Goal: Transaction & Acquisition: Purchase product/service

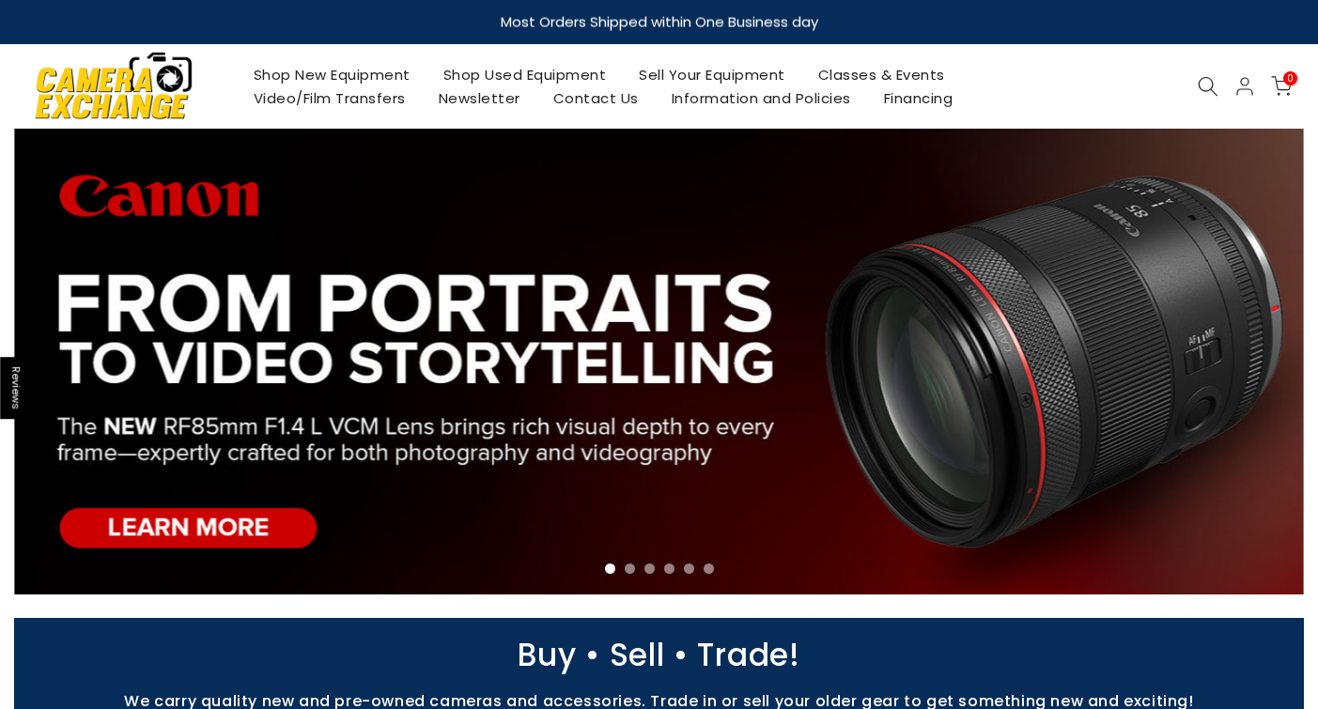
click at [344, 74] on link "Shop New Equipment" at bounding box center [332, 74] width 190 height 23
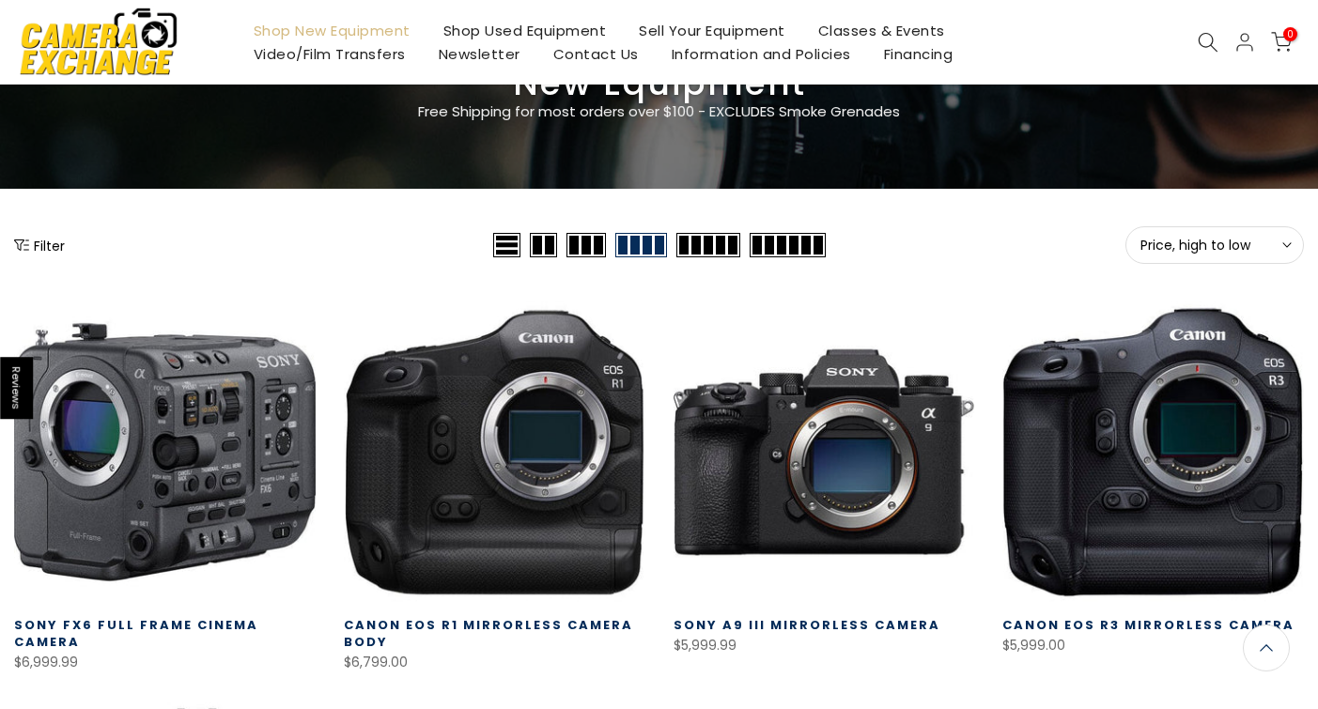
scroll to position [122, 0]
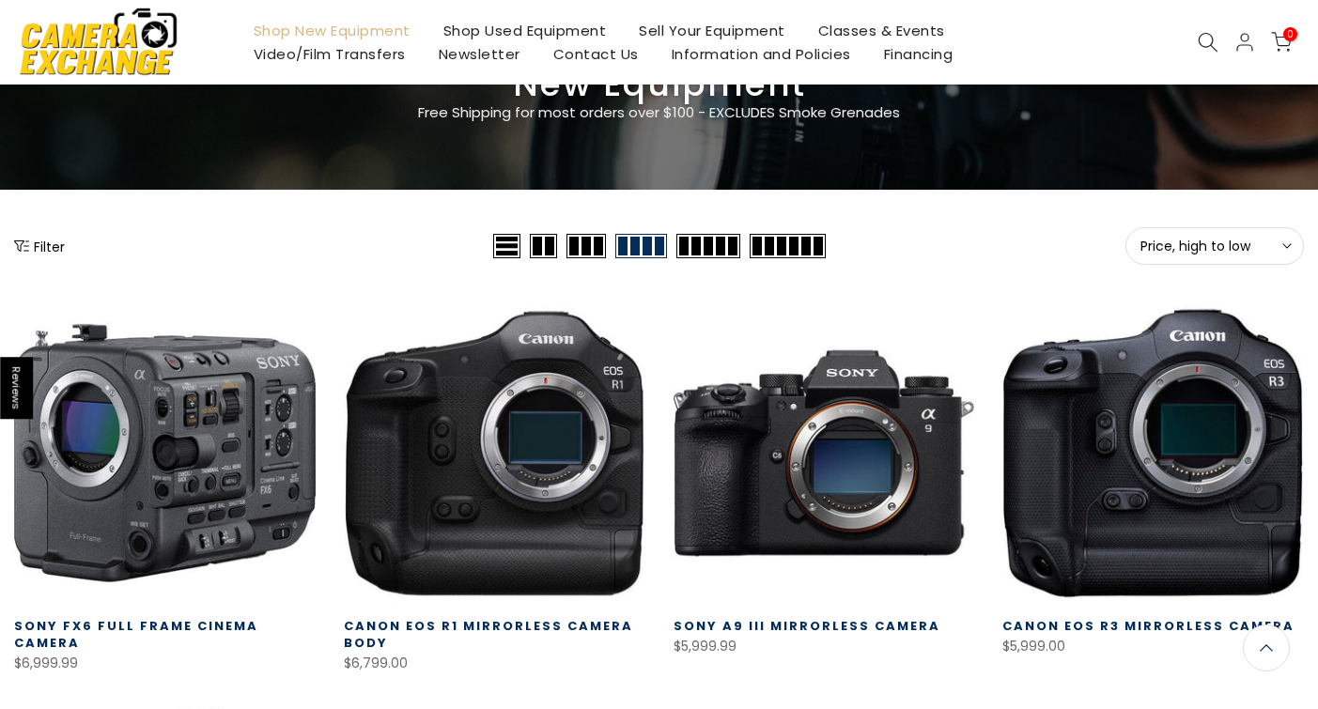
click at [52, 253] on button "Filter" at bounding box center [39, 246] width 51 height 19
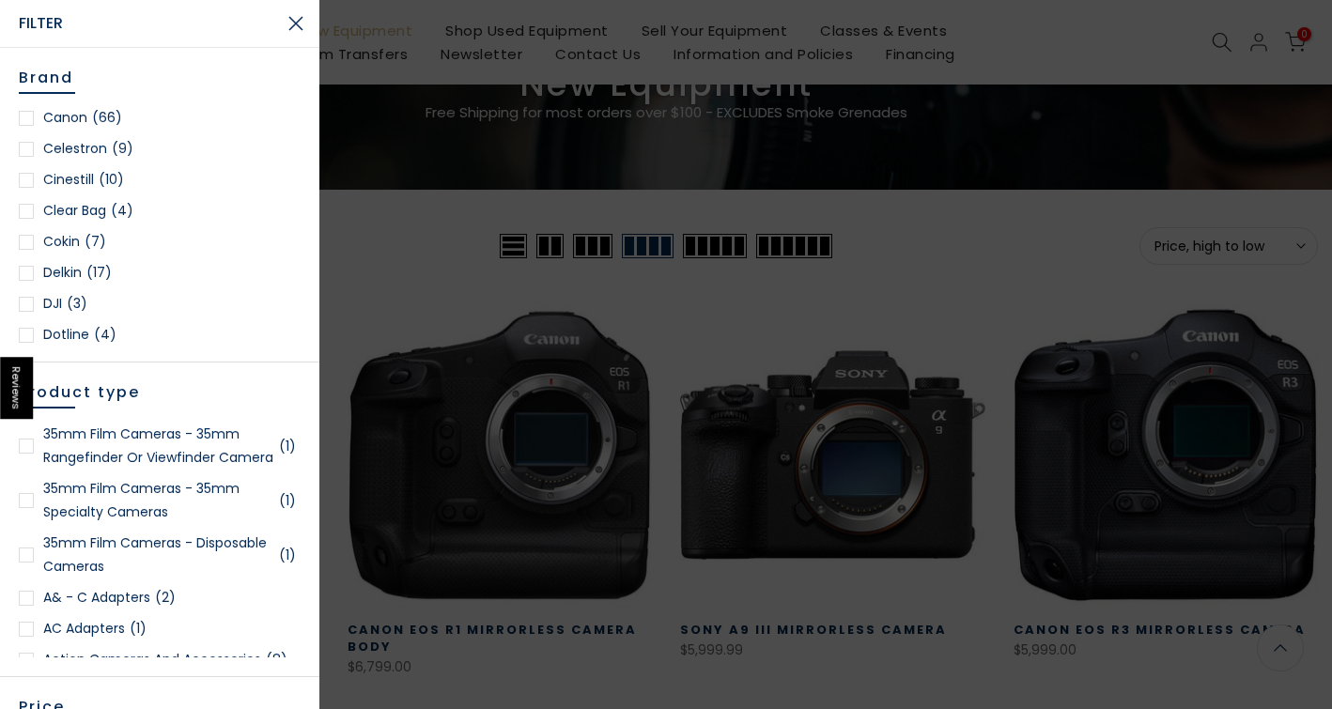
click at [20, 151] on div at bounding box center [26, 149] width 15 height 15
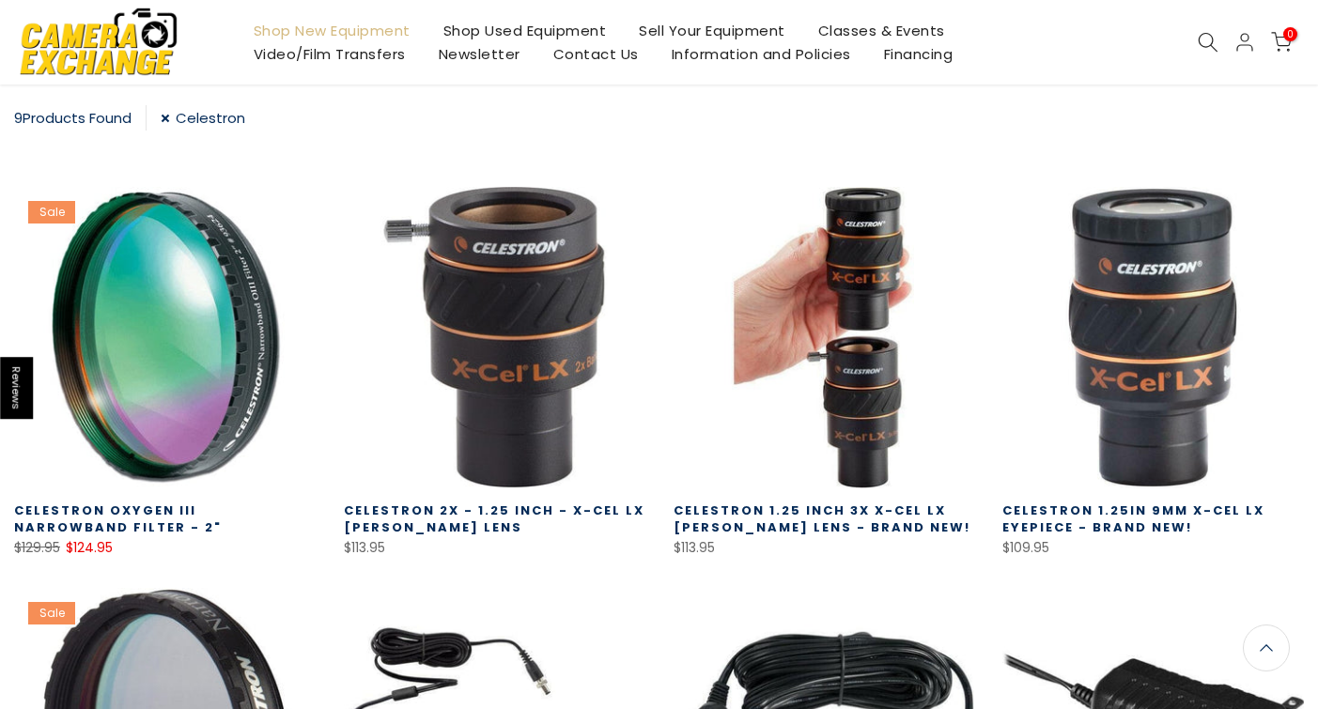
scroll to position [331, 0]
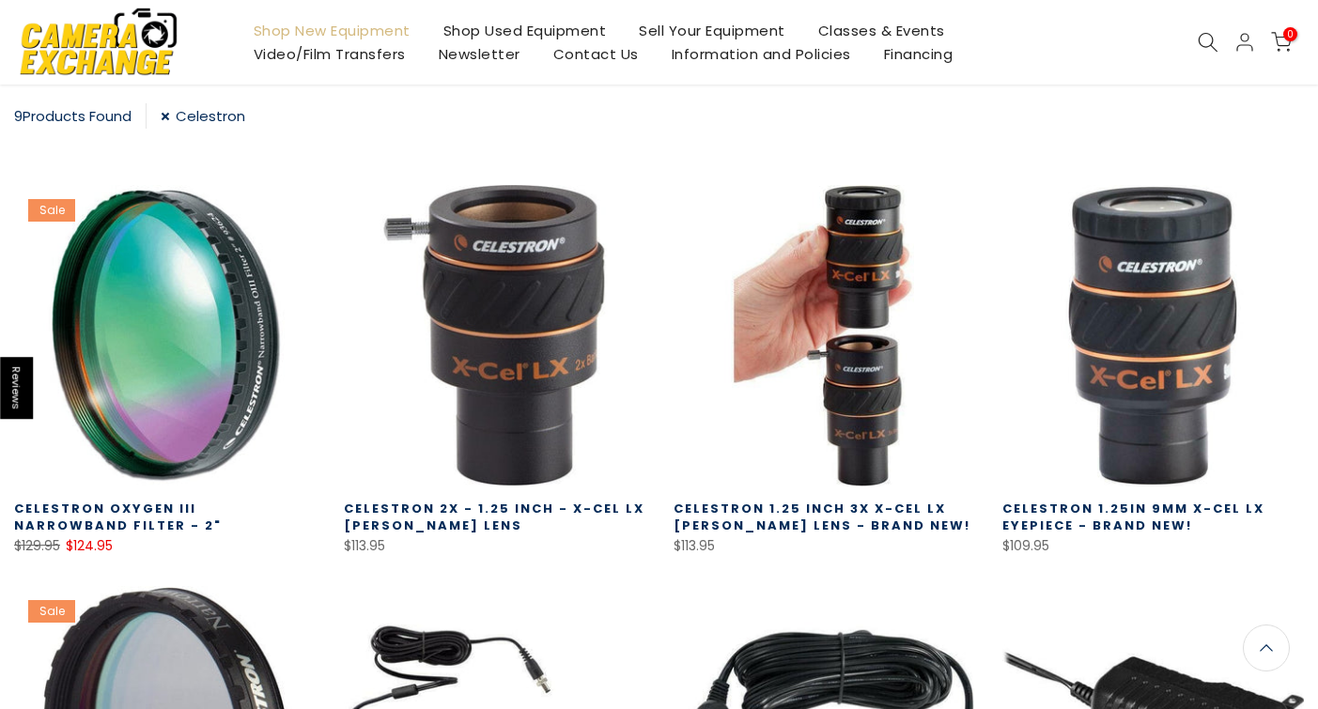
click at [84, 111] on div "9 Products Found" at bounding box center [80, 115] width 132 height 25
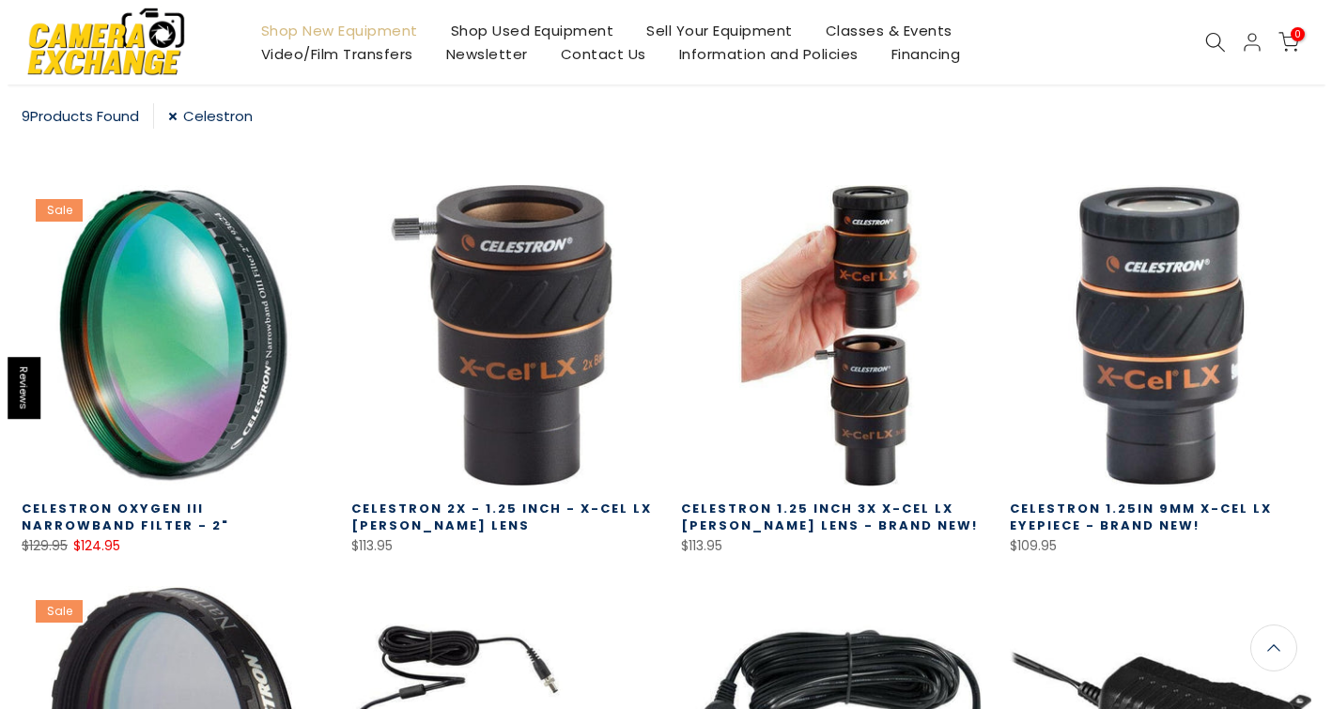
scroll to position [15, 0]
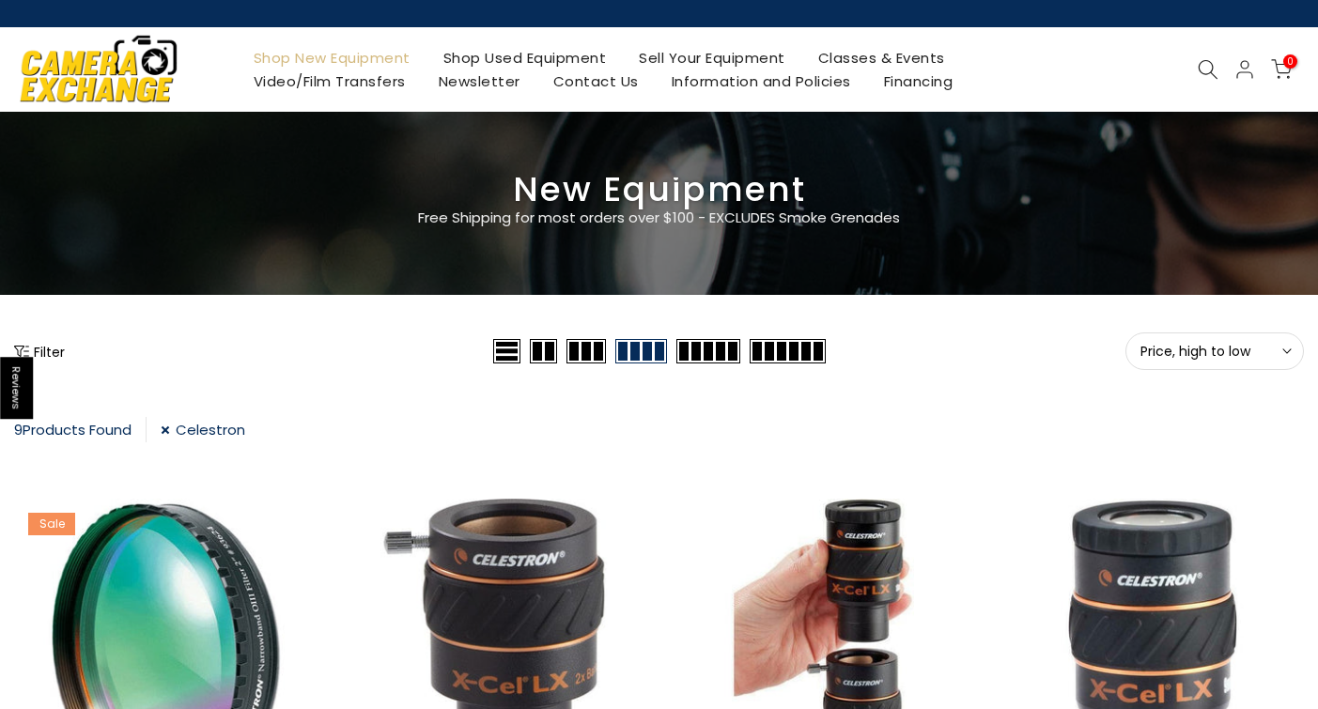
click at [58, 344] on button "Filter" at bounding box center [39, 351] width 51 height 19
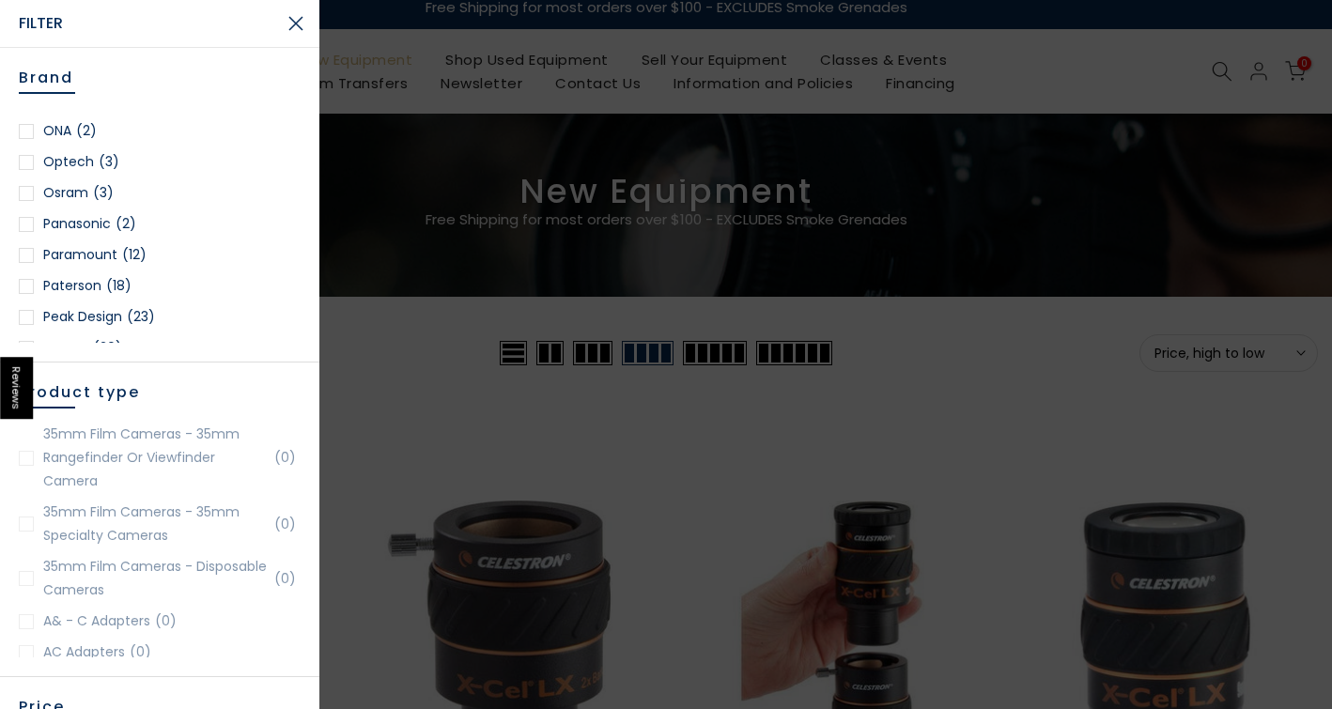
scroll to position [1879, 0]
click at [23, 226] on div at bounding box center [26, 225] width 15 height 15
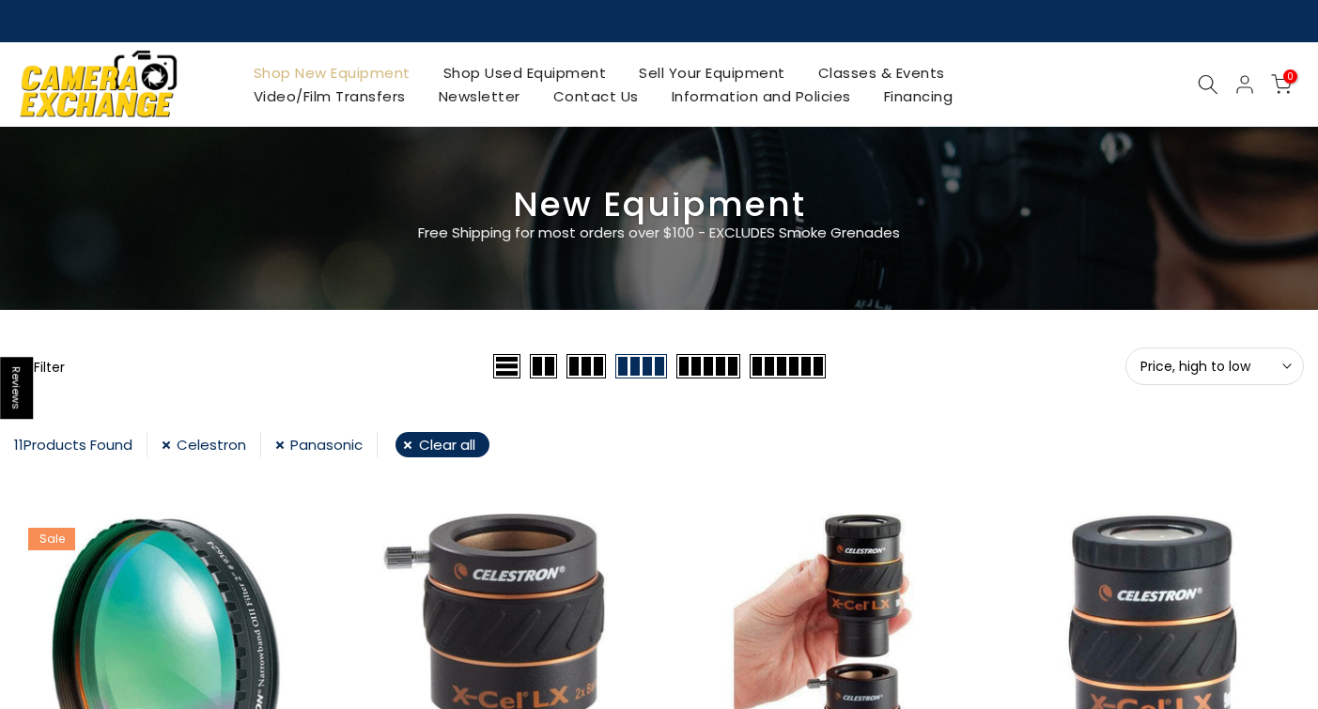
click at [56, 365] on button "Filter" at bounding box center [39, 366] width 51 height 19
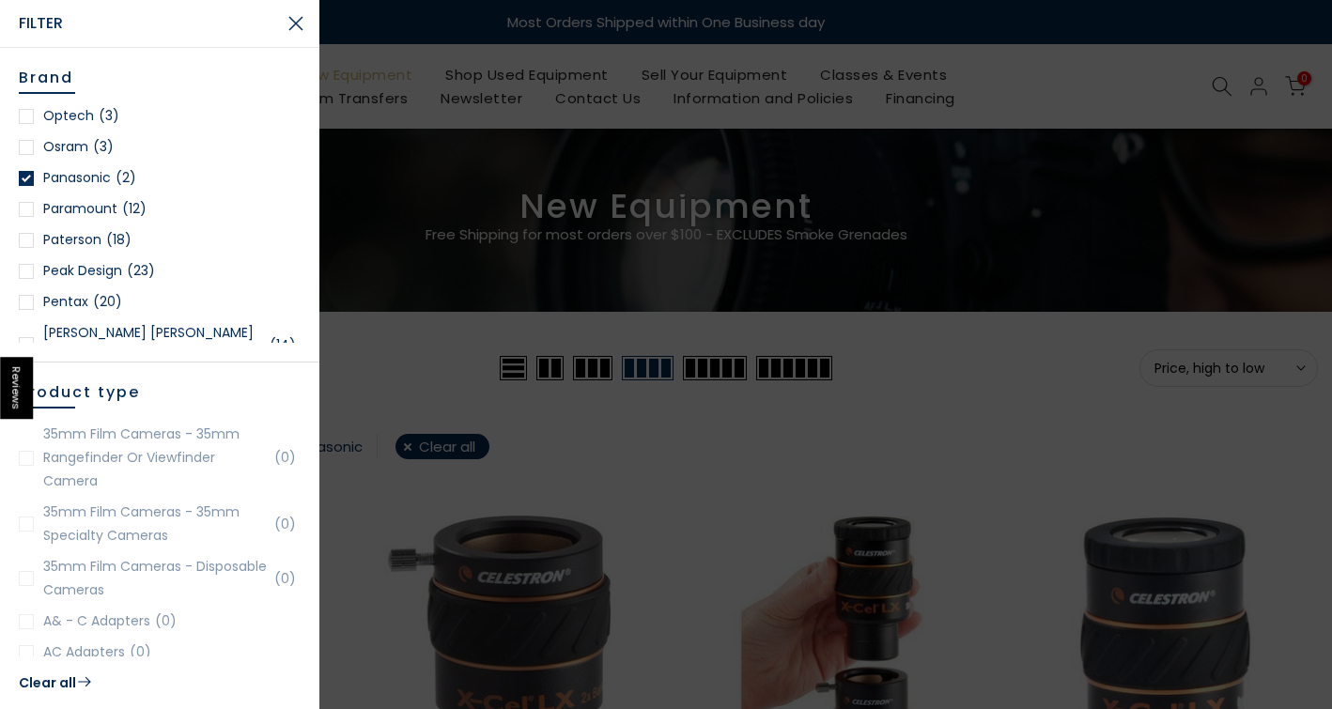
click at [28, 179] on div at bounding box center [26, 178] width 15 height 15
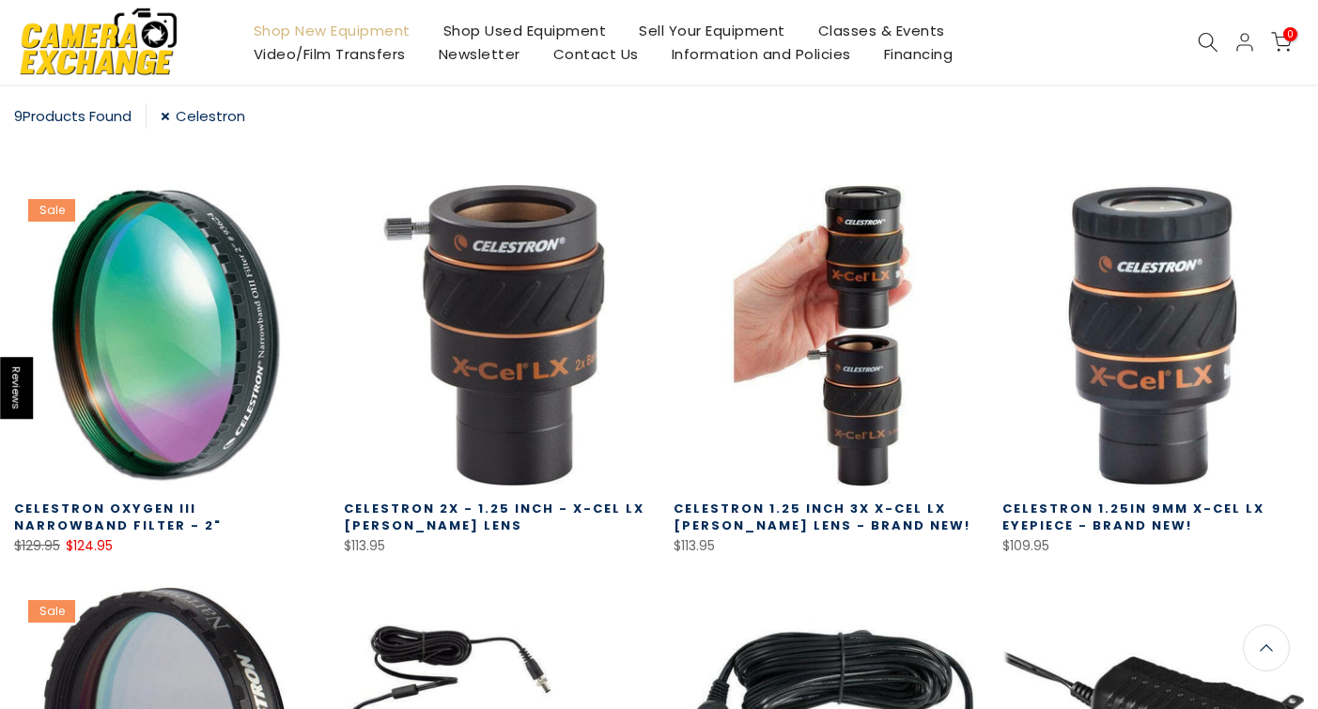
scroll to position [329, 0]
click at [171, 116] on link "Celestron" at bounding box center [203, 115] width 85 height 25
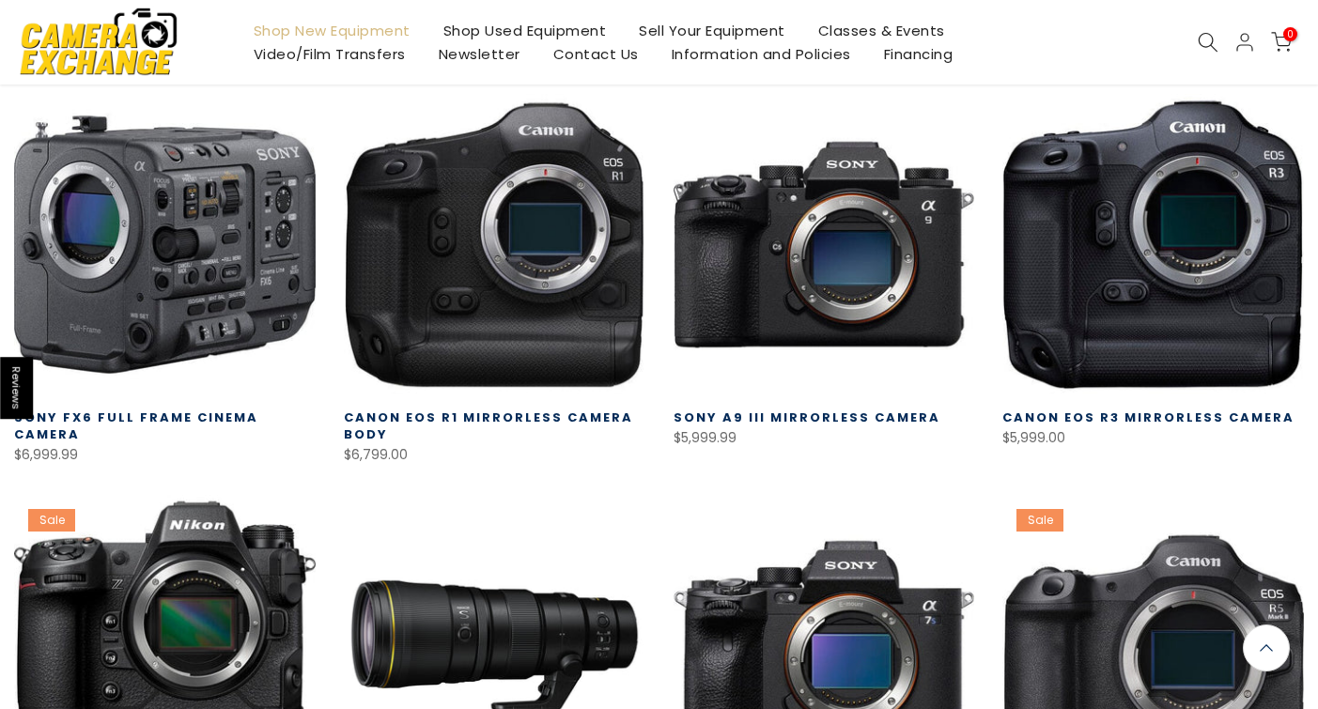
click at [92, 120] on link at bounding box center [165, 245] width 302 height 302
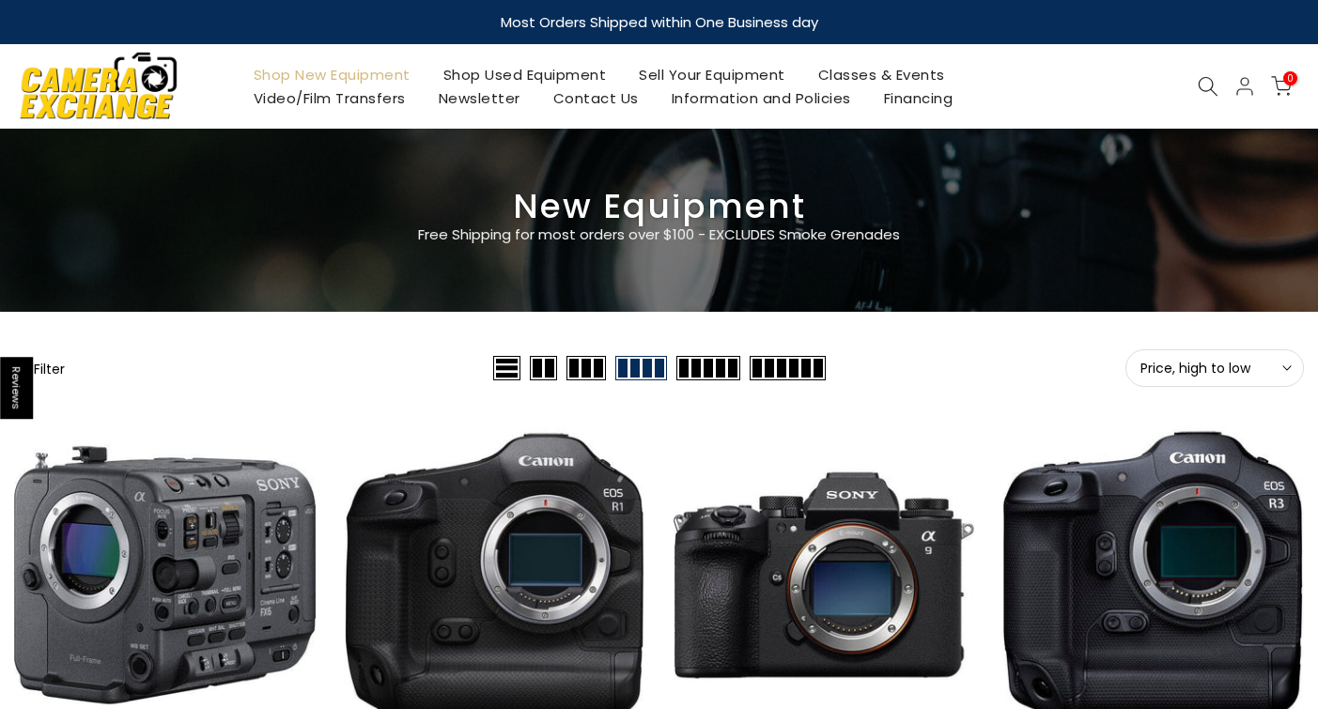
click at [52, 371] on button "Filter" at bounding box center [39, 368] width 51 height 19
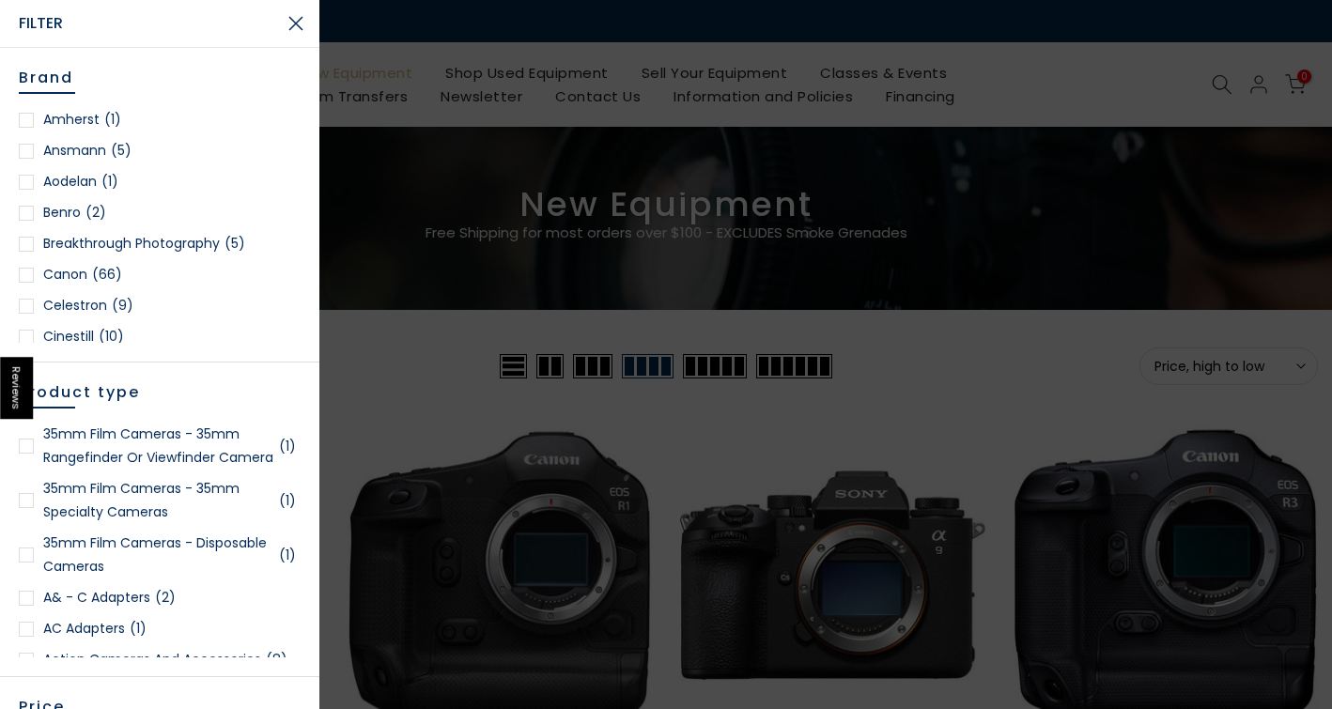
click at [24, 508] on div at bounding box center [26, 500] width 15 height 15
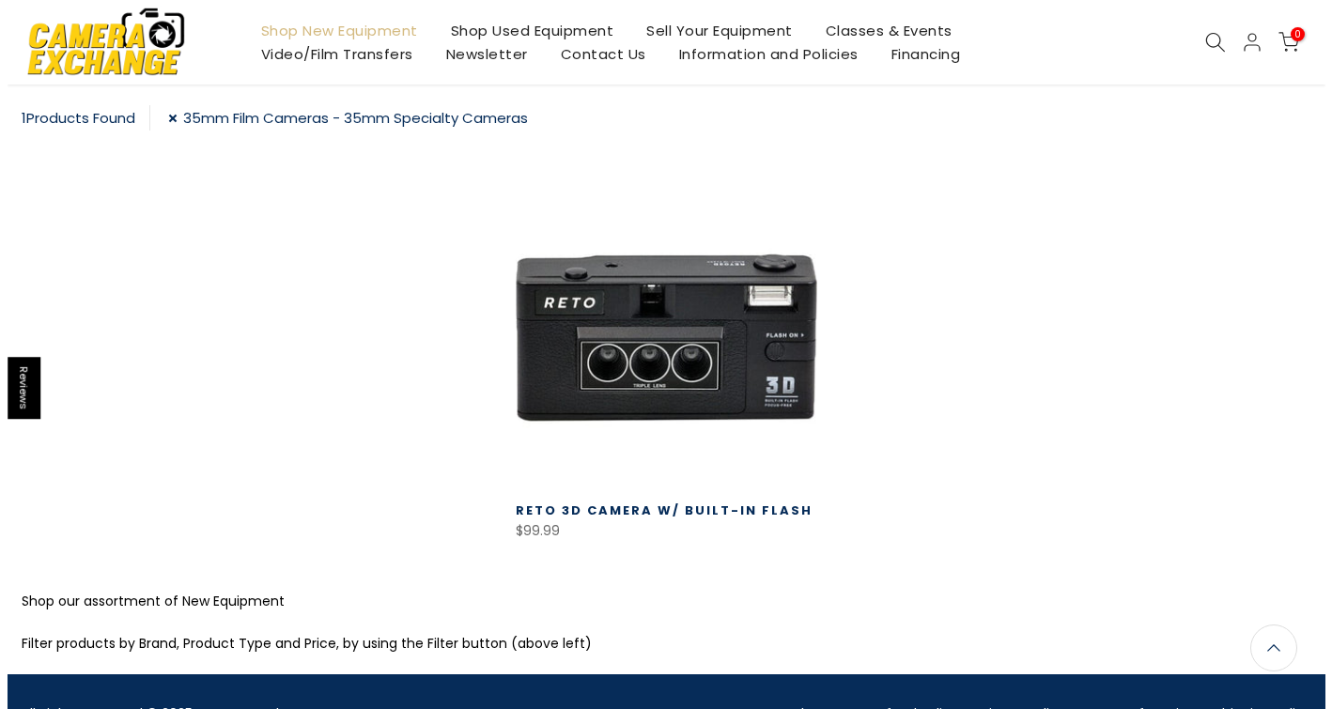
scroll to position [14, 0]
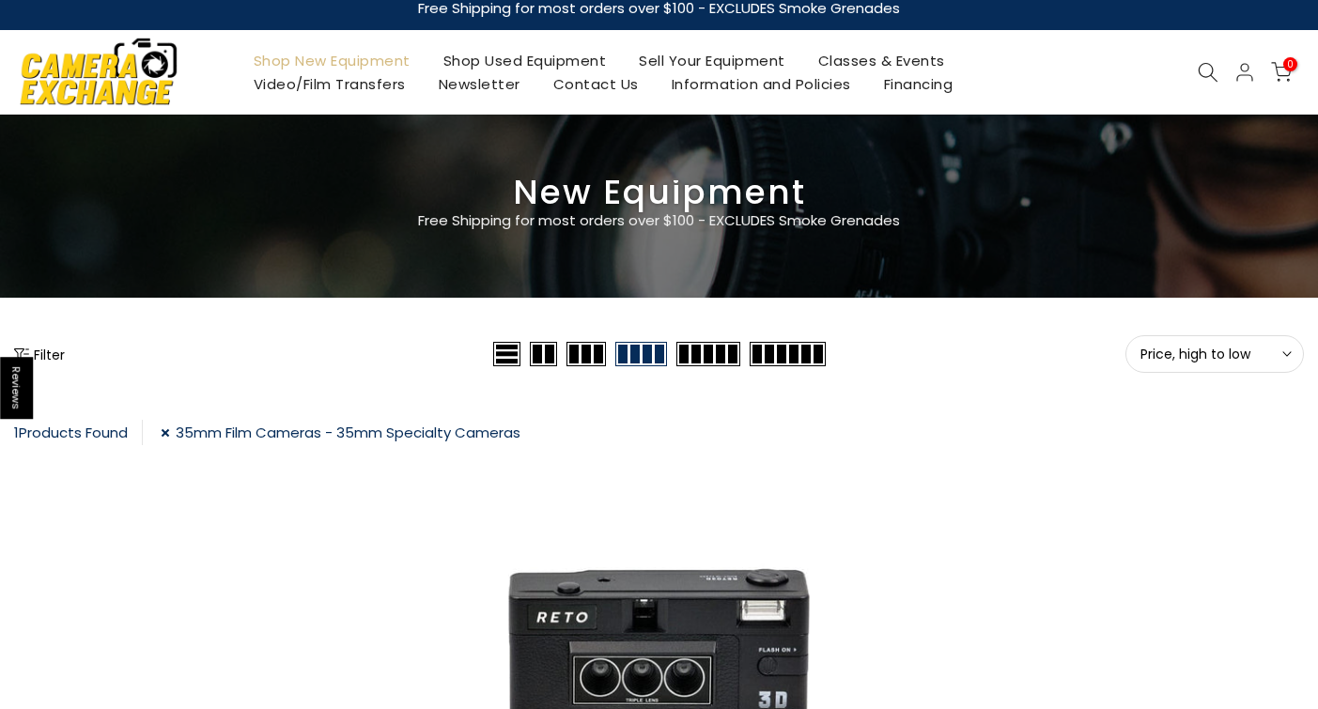
click at [50, 357] on button "Filter" at bounding box center [39, 354] width 51 height 19
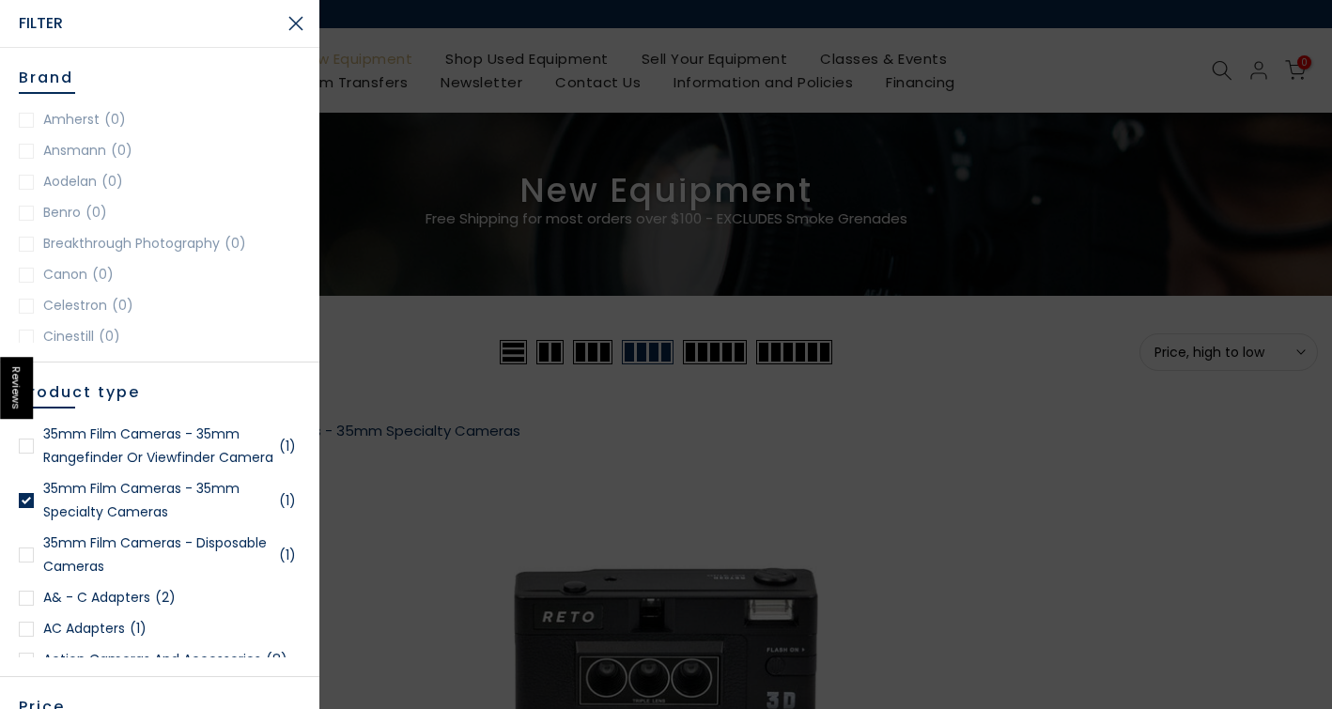
click at [23, 563] on div at bounding box center [26, 555] width 15 height 15
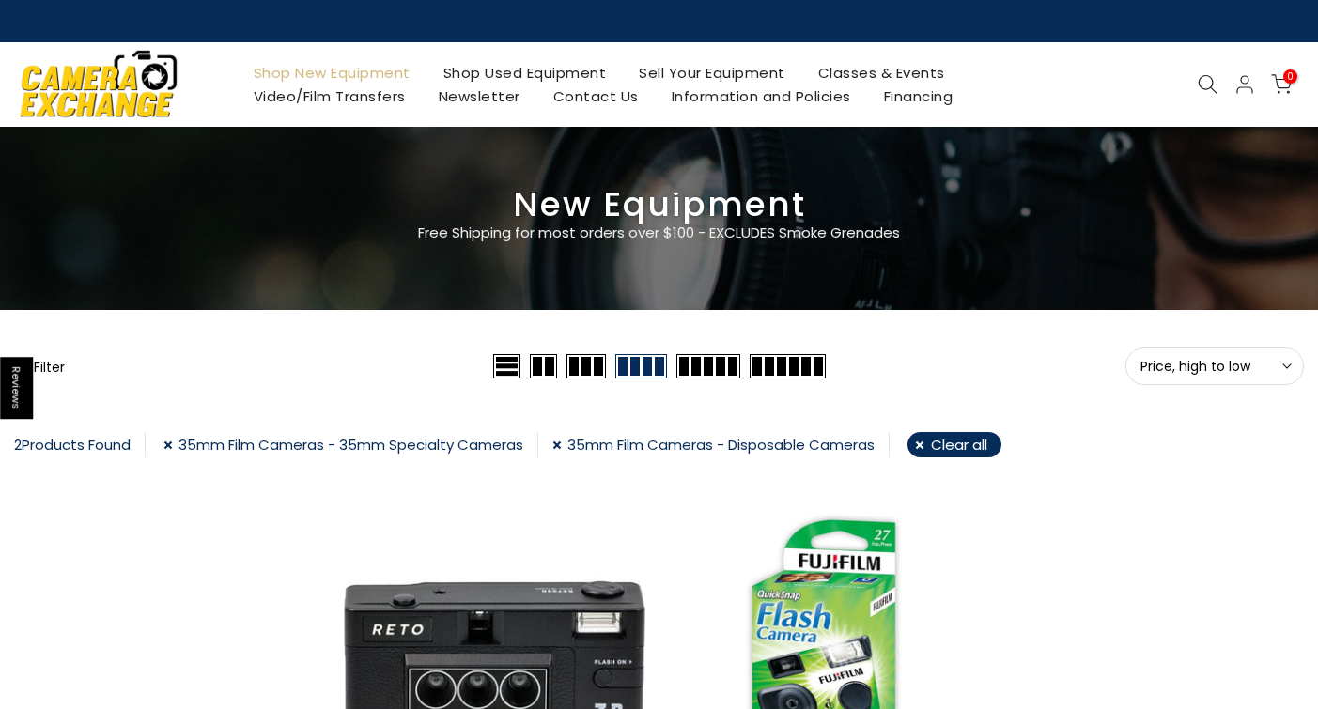
click at [61, 370] on button "Filter" at bounding box center [39, 366] width 51 height 19
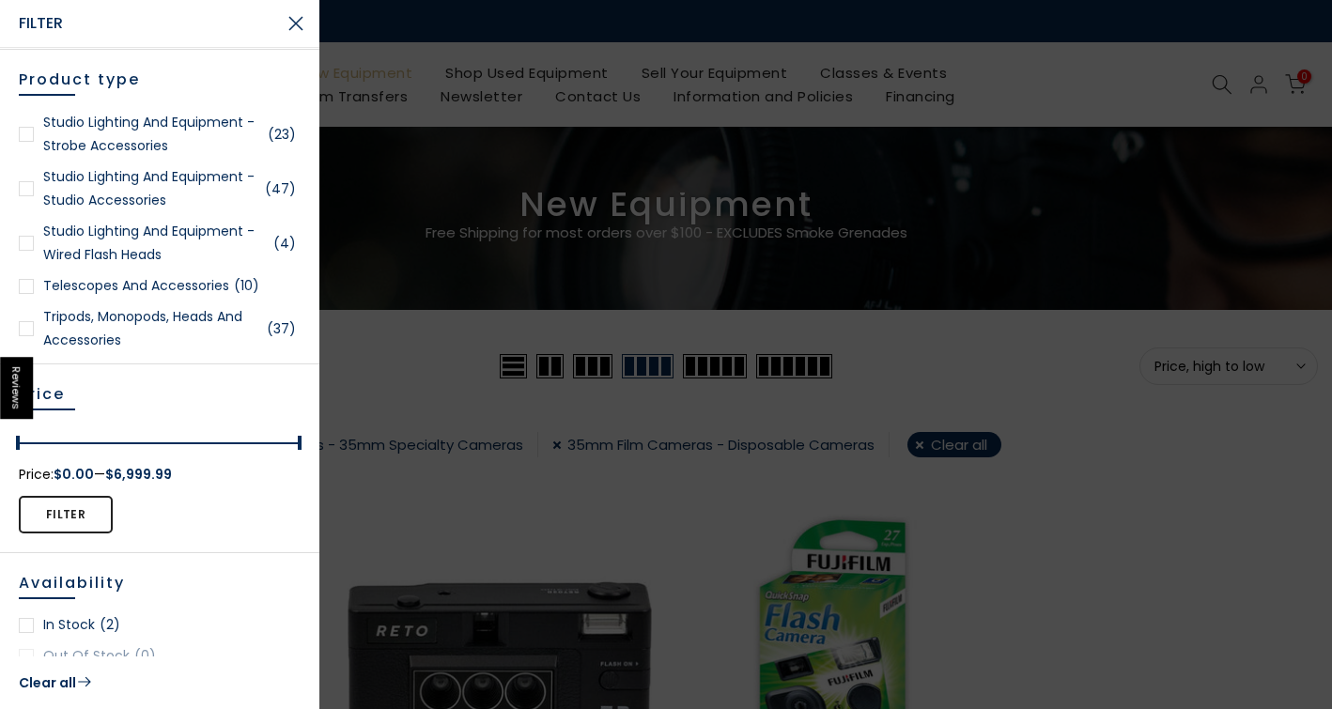
scroll to position [4212, 0]
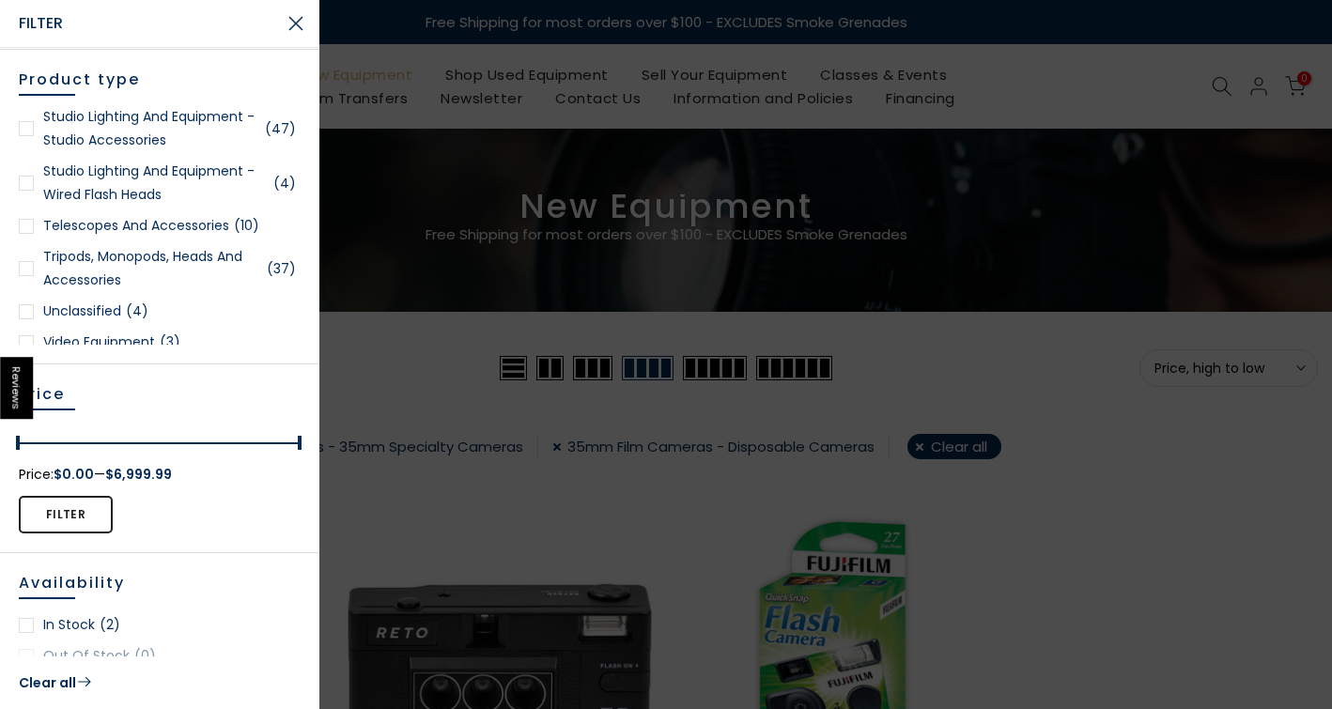
click at [25, 234] on div at bounding box center [26, 226] width 15 height 15
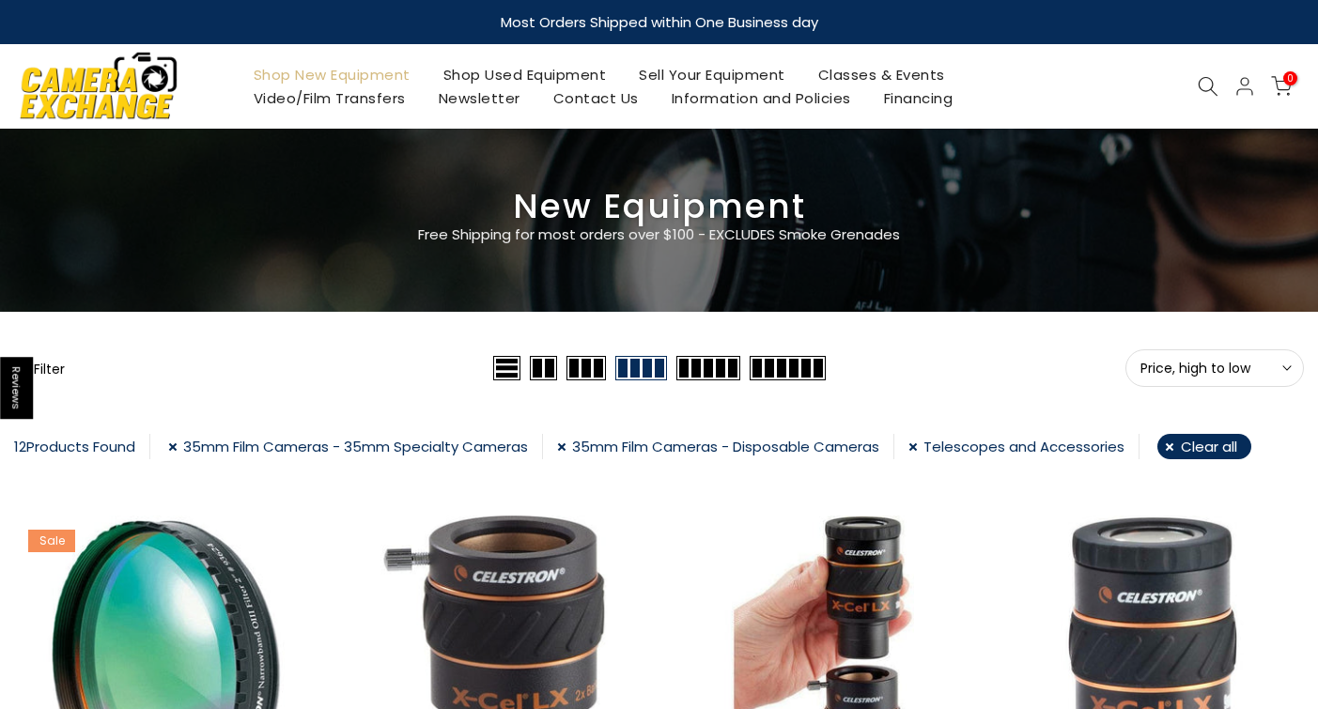
click at [44, 366] on button "Filter" at bounding box center [39, 368] width 51 height 19
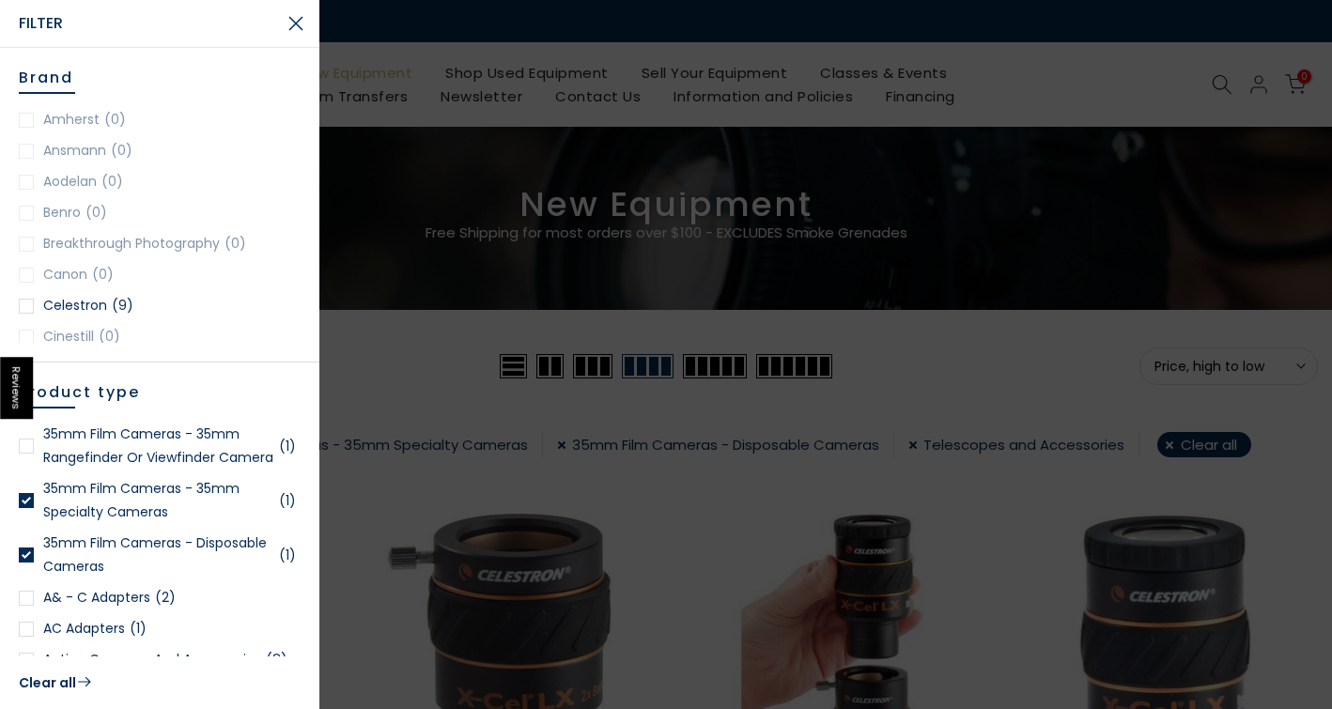
click at [28, 454] on div at bounding box center [26, 446] width 15 height 15
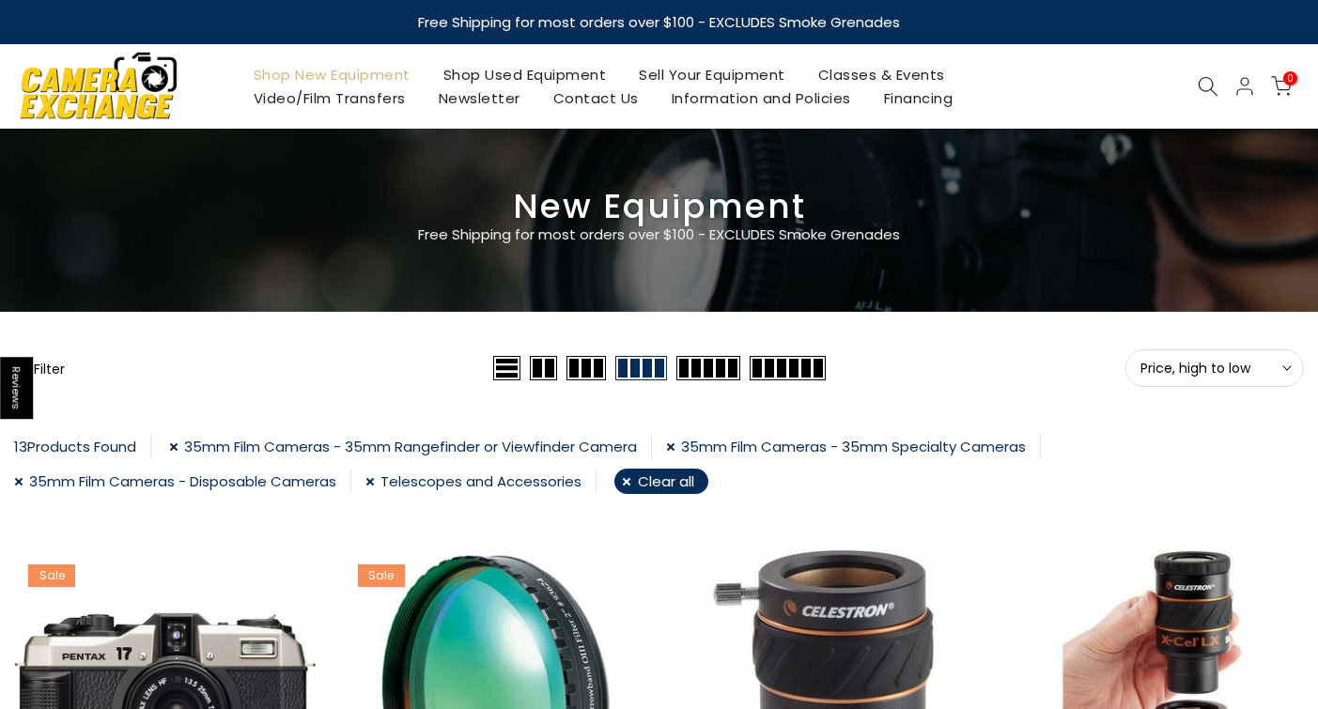
click at [40, 375] on button "Filter" at bounding box center [39, 368] width 51 height 19
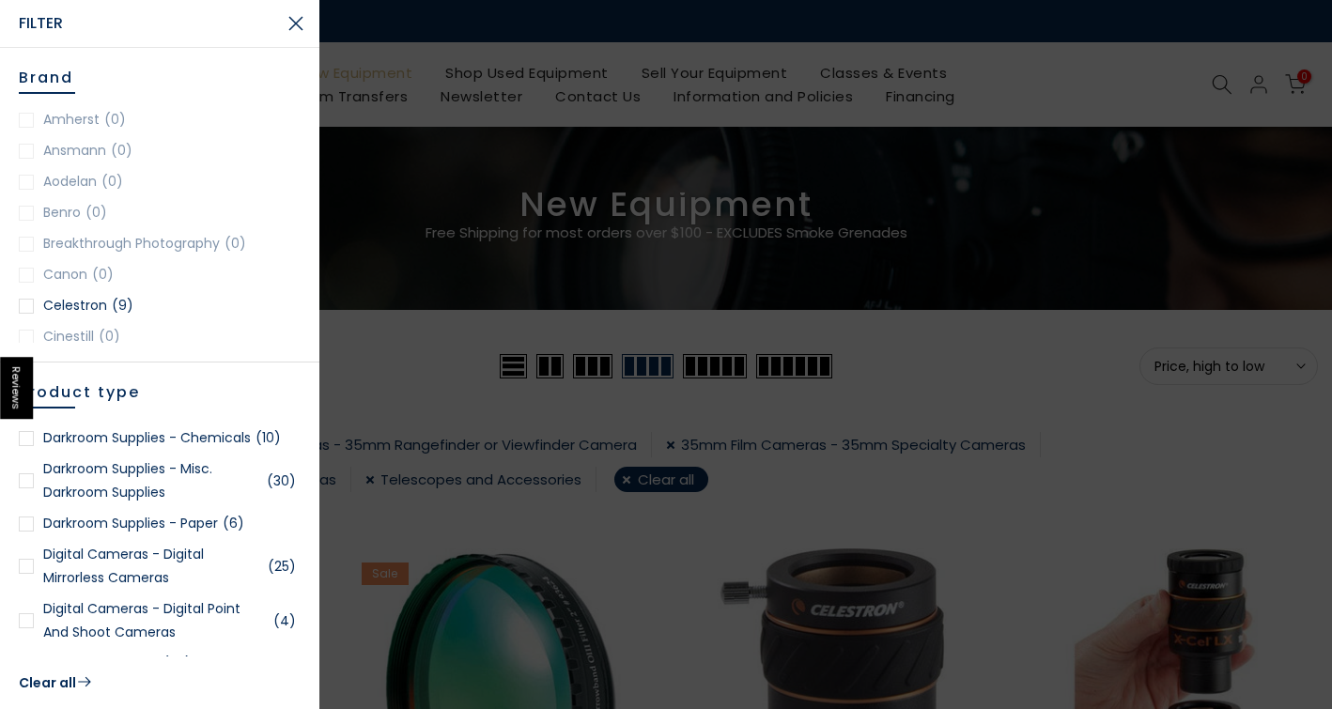
scroll to position [1253, 0]
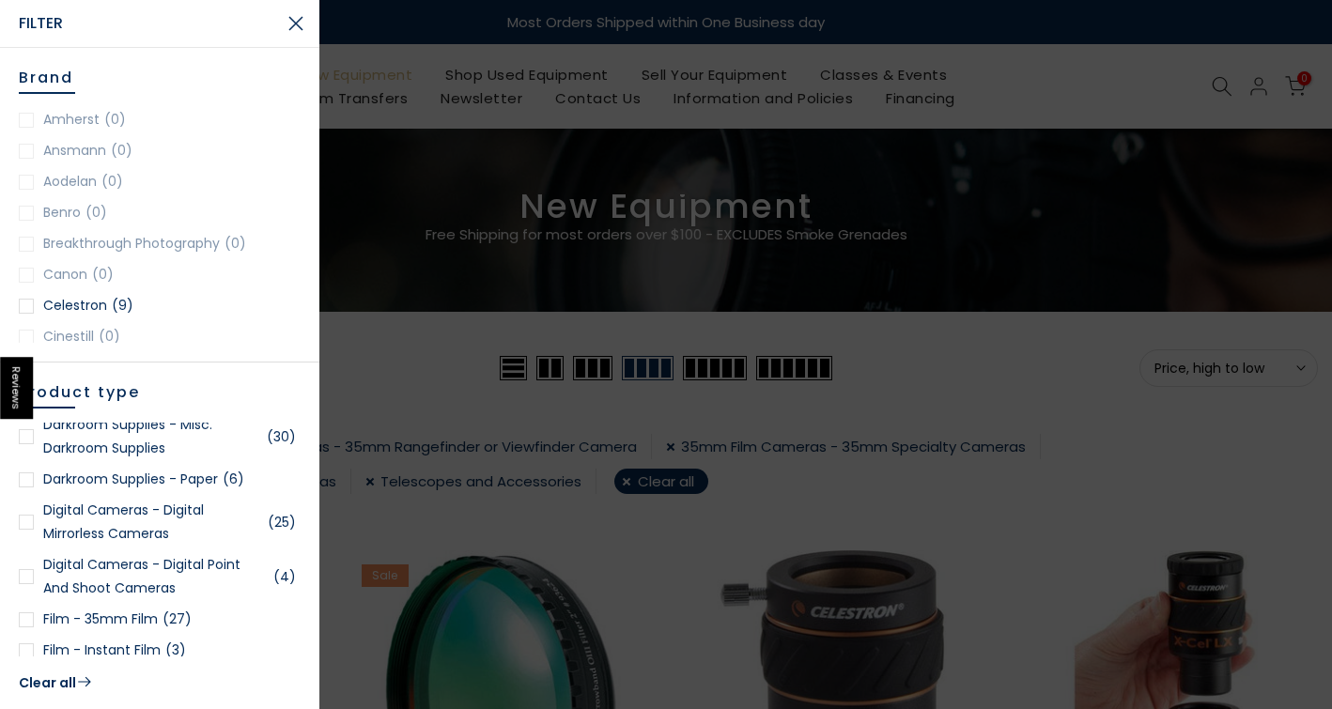
click at [23, 584] on div at bounding box center [26, 576] width 15 height 15
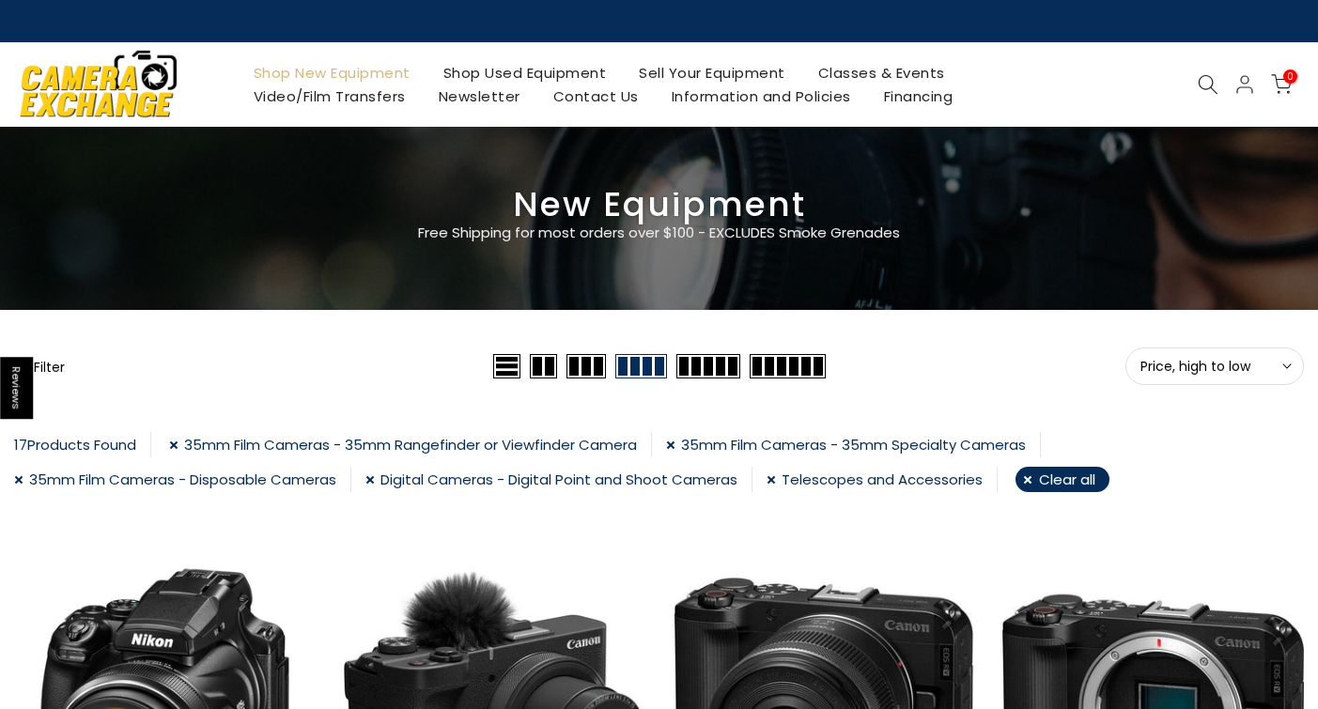
click at [58, 367] on button "Filter" at bounding box center [39, 366] width 51 height 19
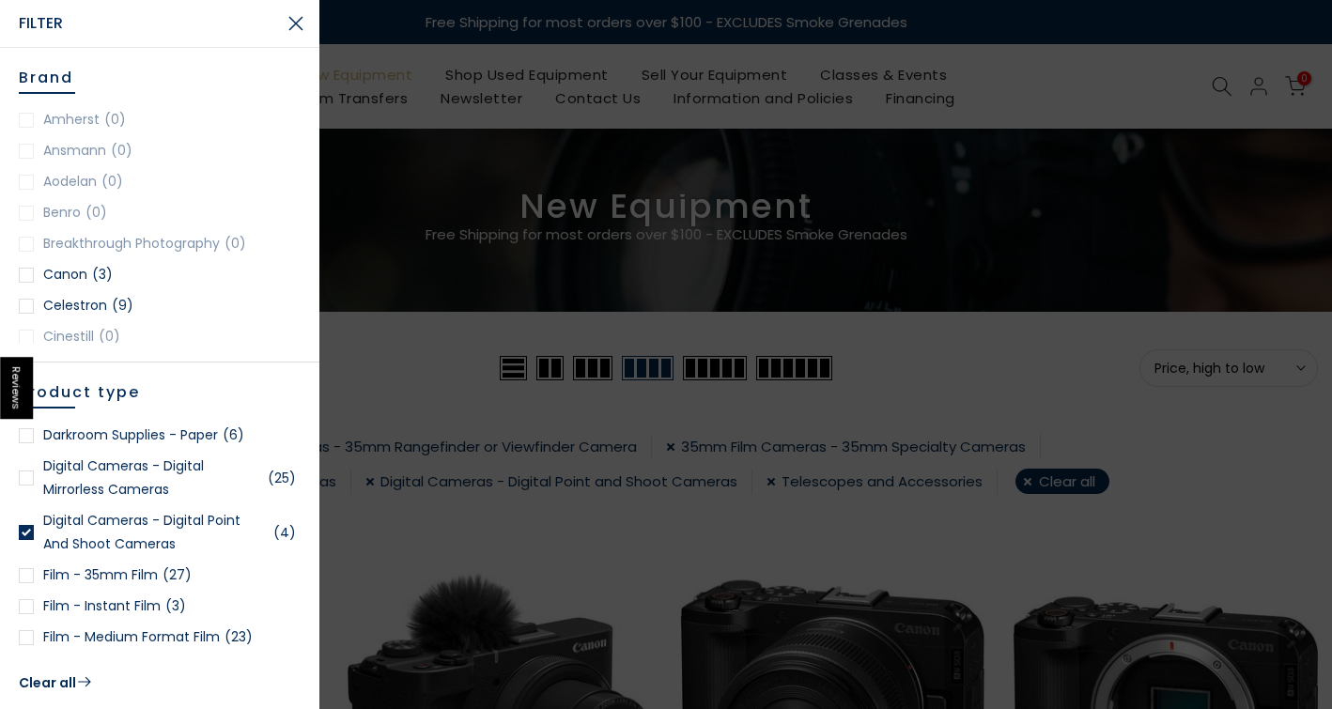
scroll to position [1253, 0]
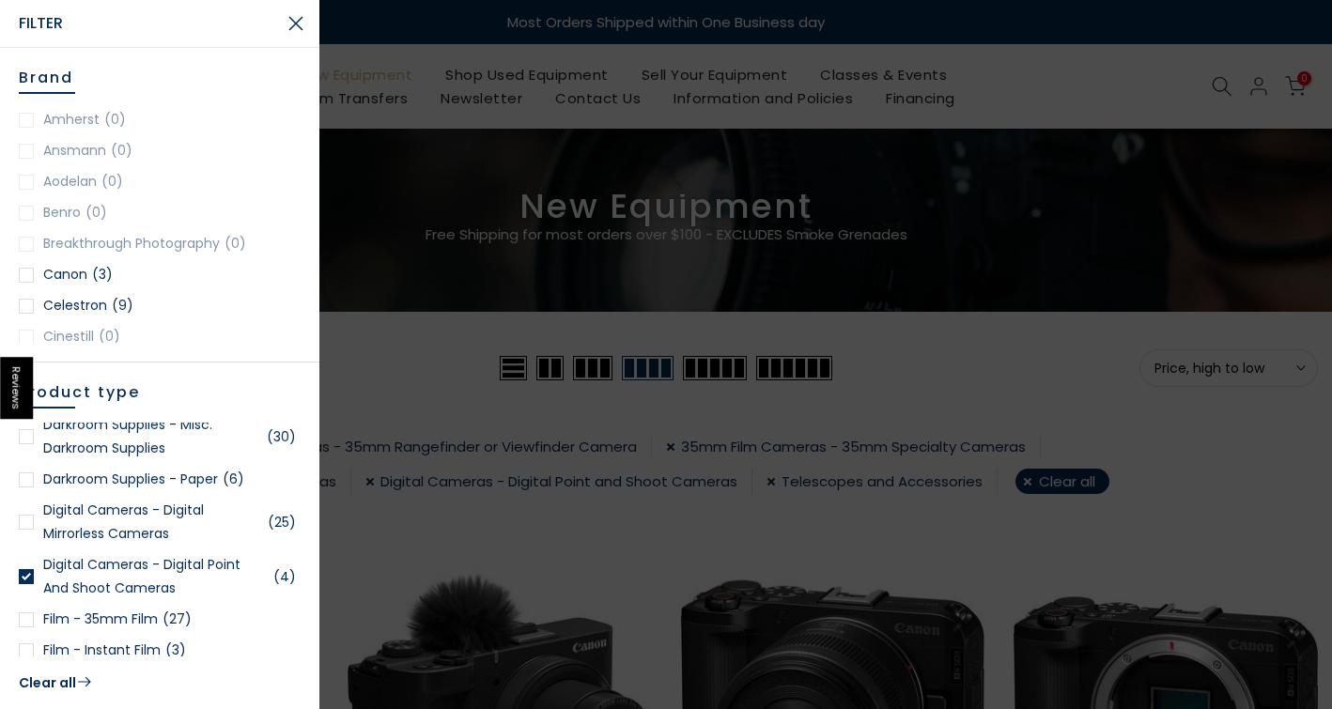
click at [25, 530] on div at bounding box center [26, 522] width 15 height 15
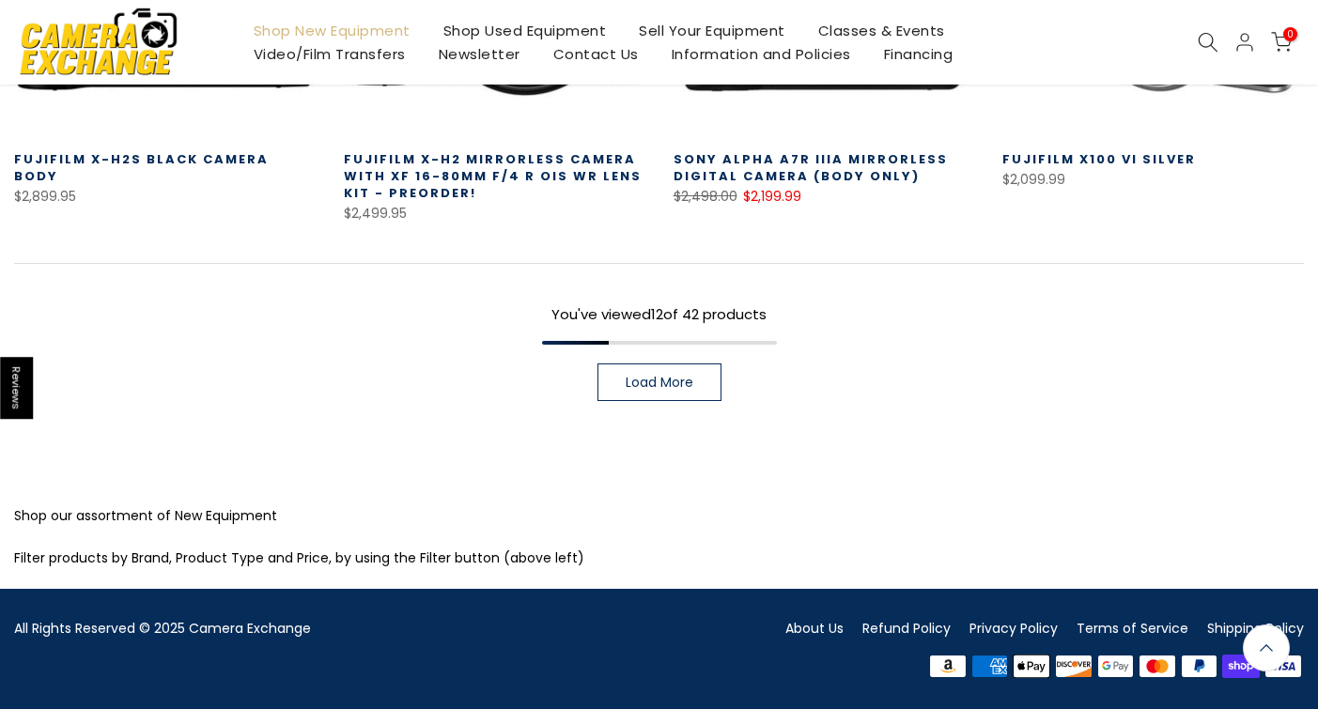
scroll to position [1550, 0]
click at [657, 378] on span "Load More" at bounding box center [660, 382] width 68 height 13
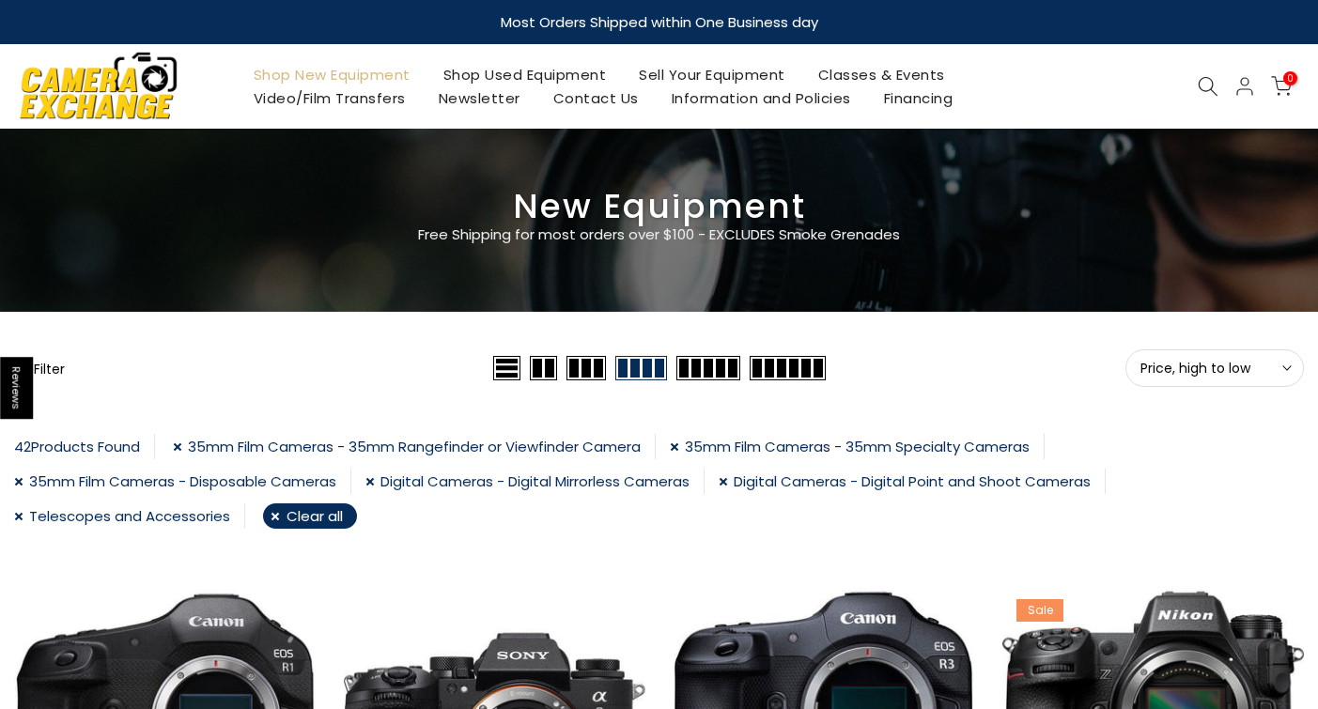
click at [1260, 365] on span "Price, high to low" at bounding box center [1215, 368] width 148 height 17
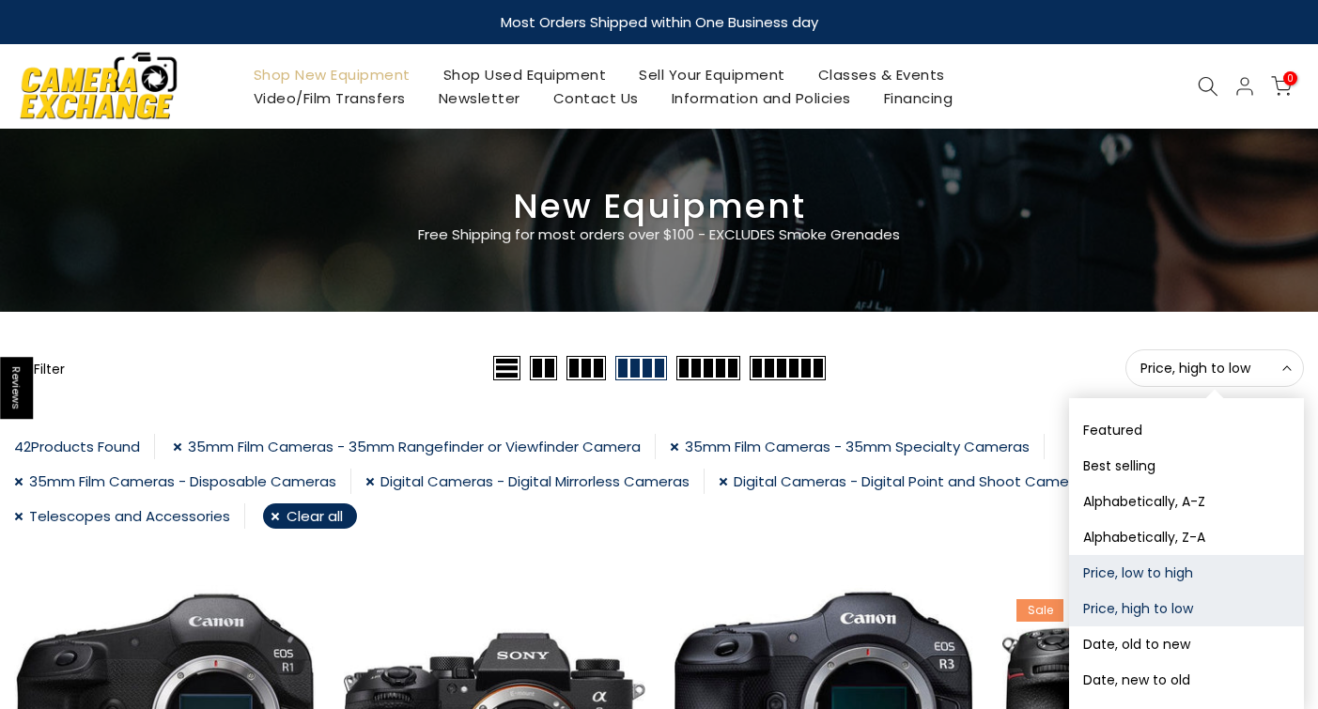
click at [1188, 583] on button "Price, low to high" at bounding box center [1186, 573] width 235 height 36
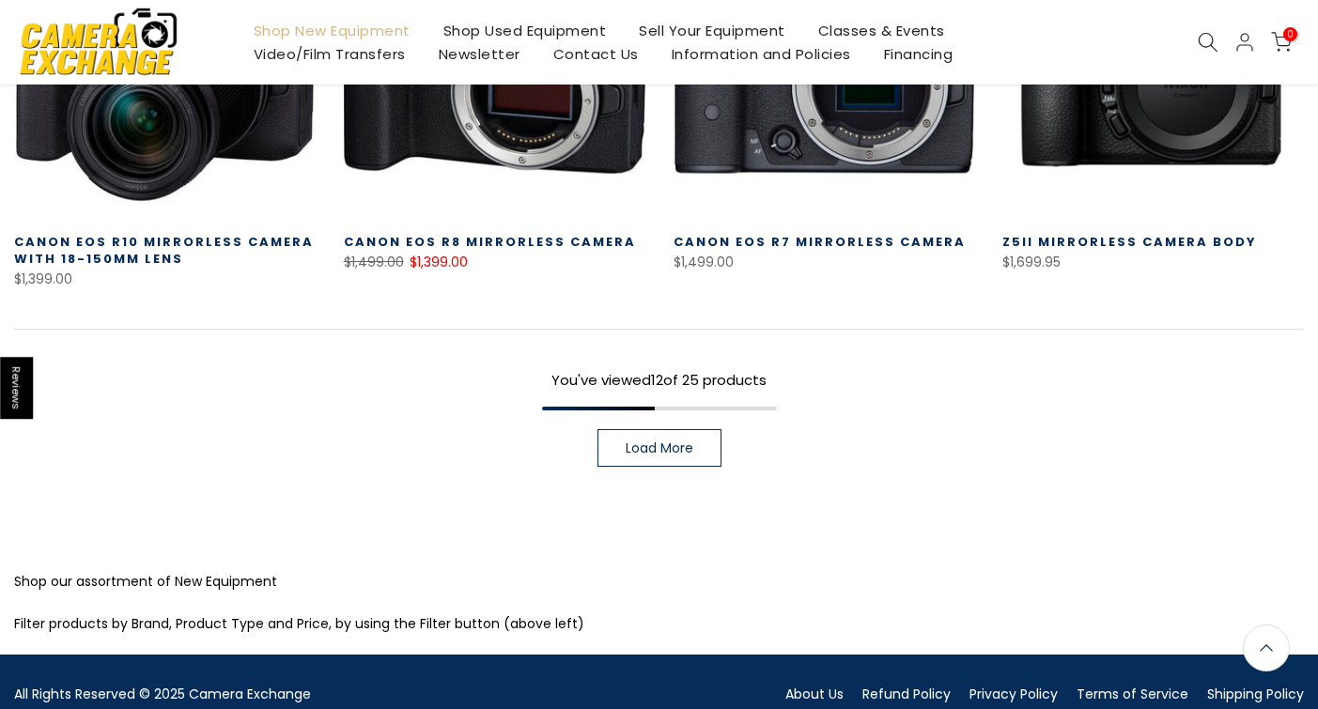
scroll to position [1481, 0]
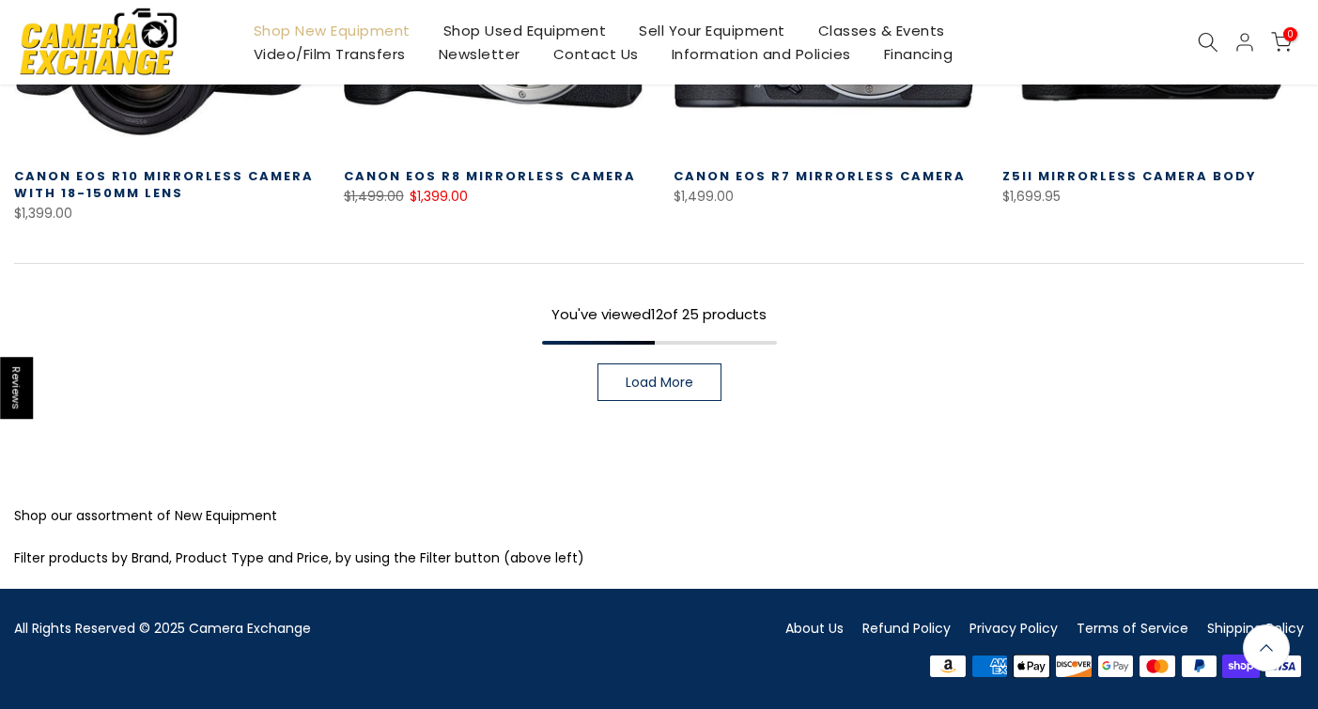
click at [699, 383] on link "Load More" at bounding box center [660, 383] width 124 height 38
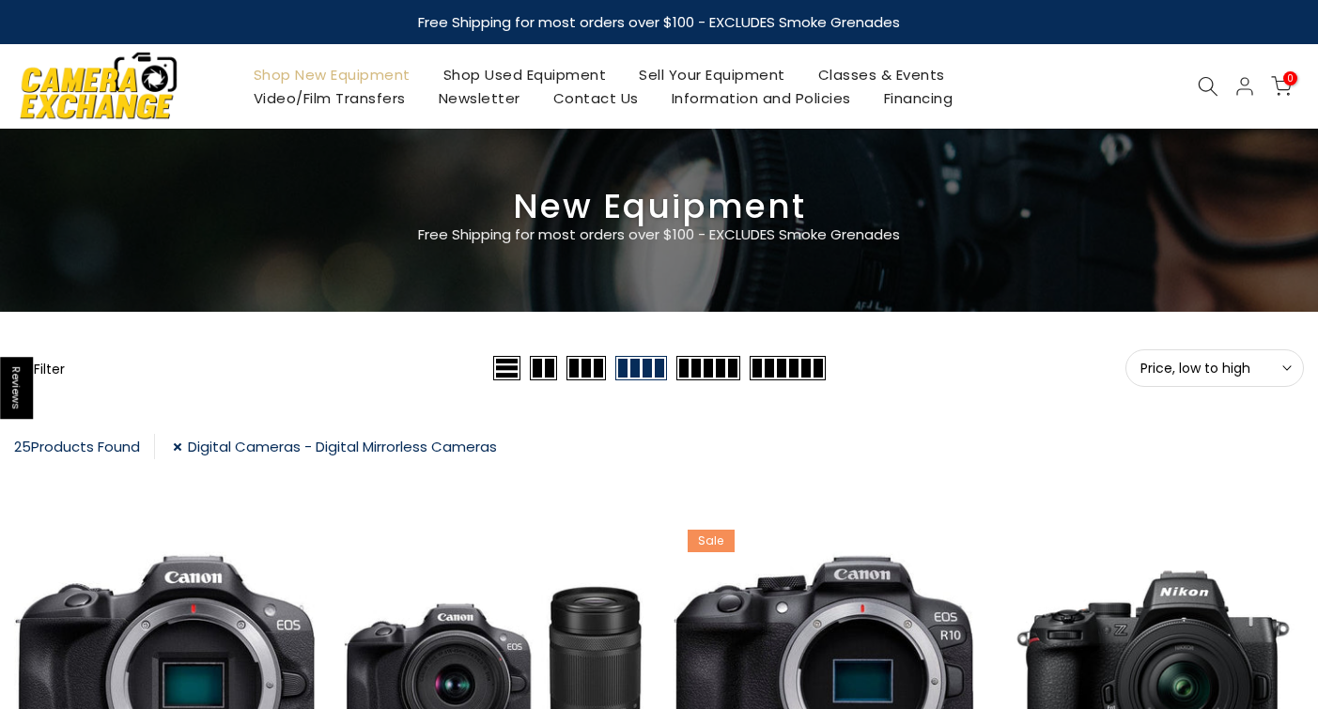
click at [55, 372] on button "Filter" at bounding box center [39, 368] width 51 height 19
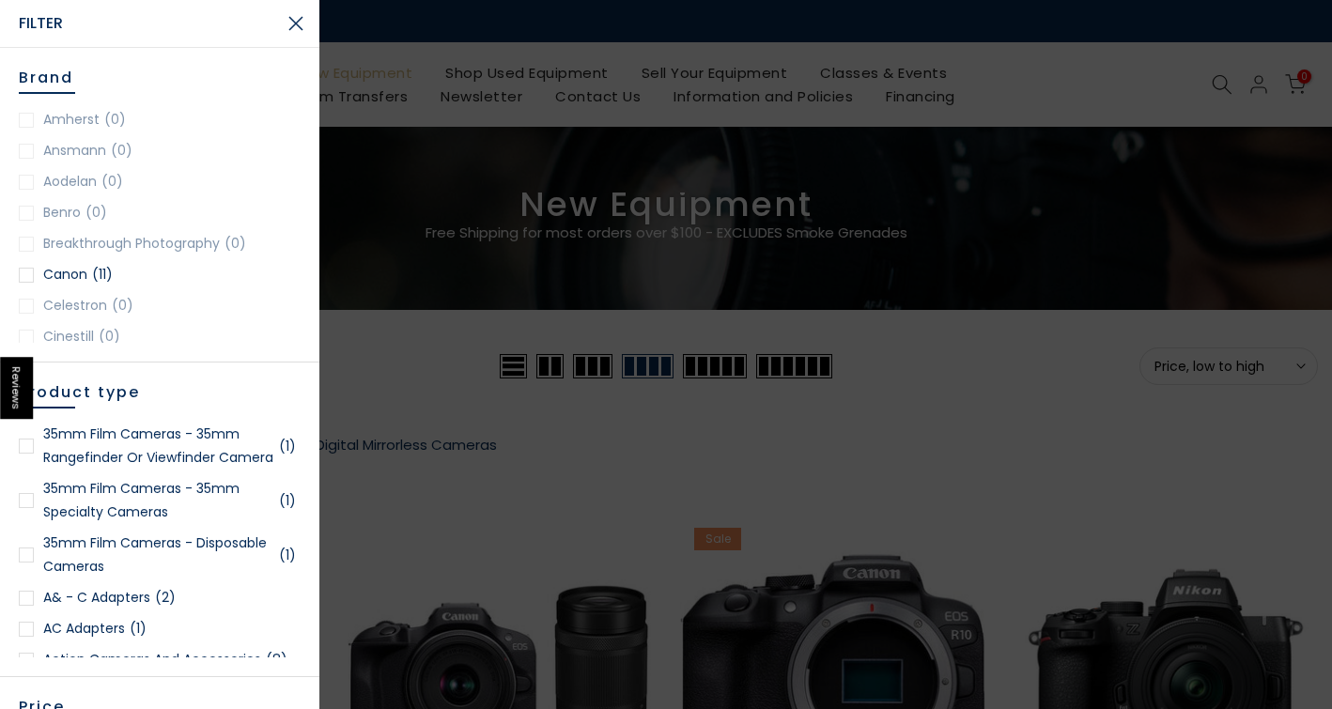
click at [30, 454] on div at bounding box center [26, 446] width 15 height 15
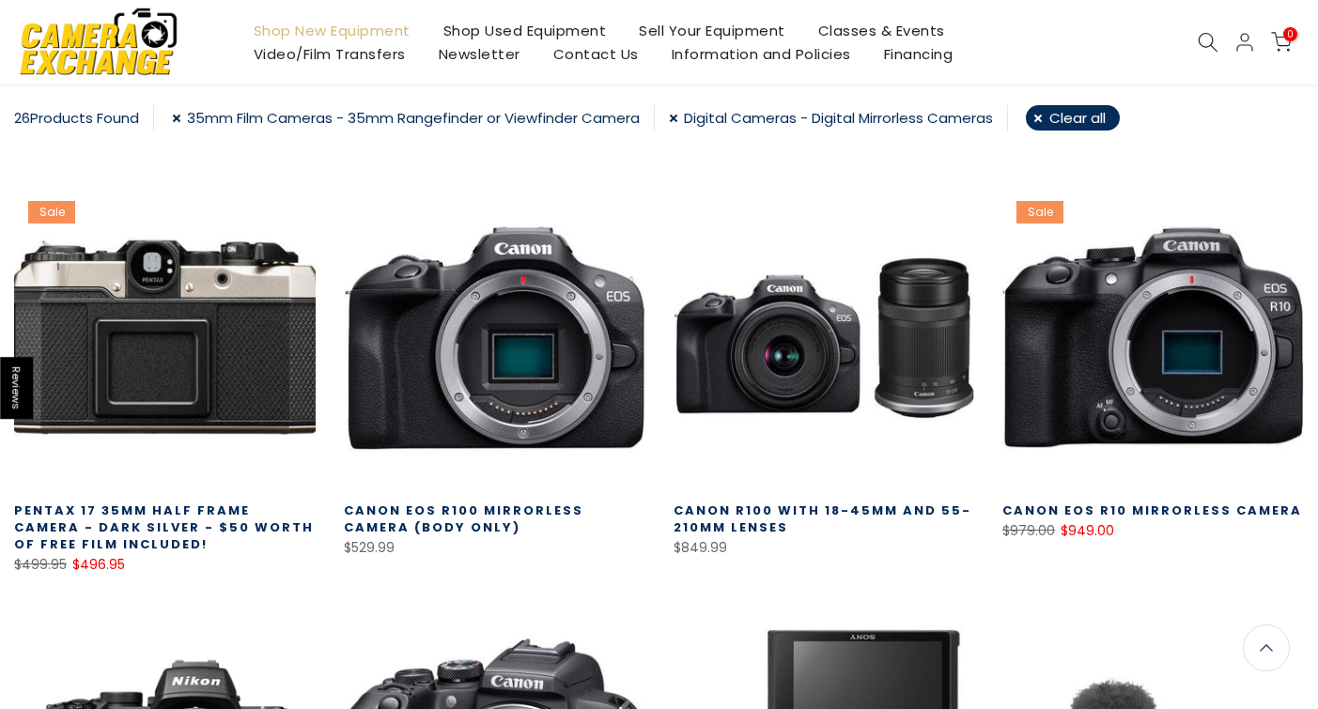
scroll to position [331, 0]
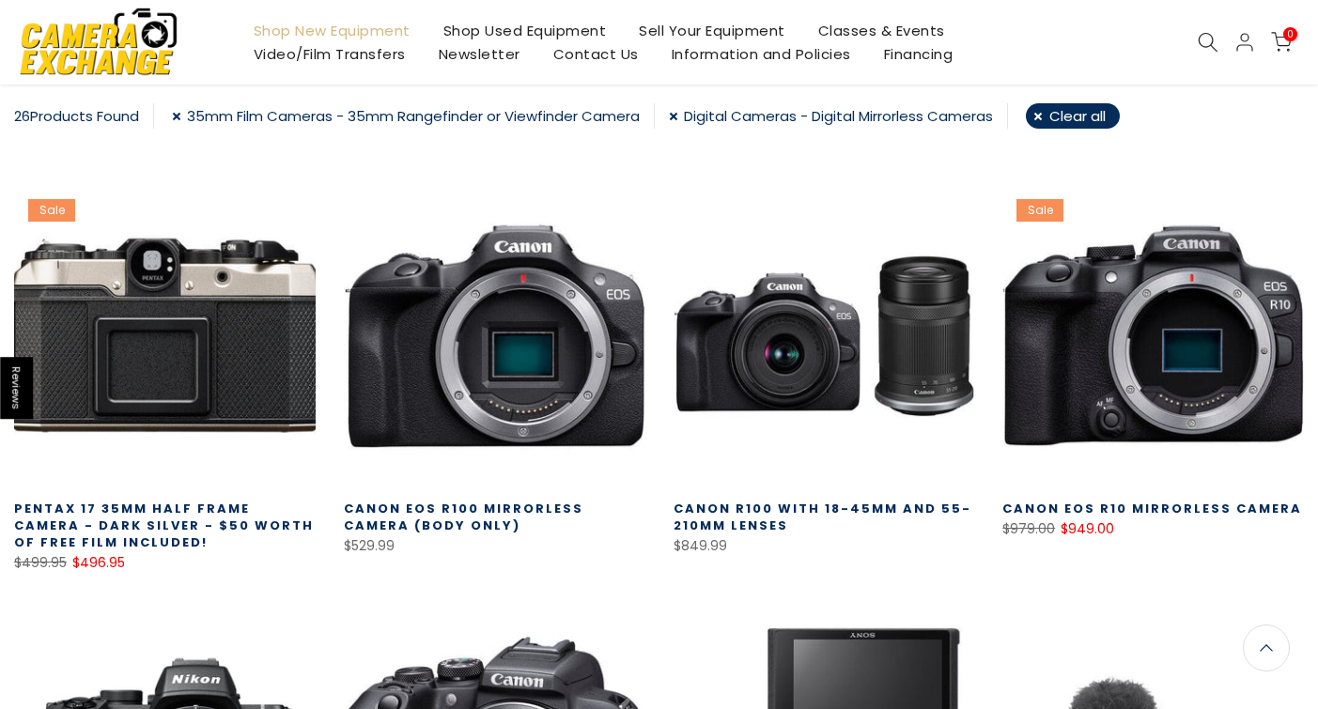
click at [238, 388] on link at bounding box center [165, 336] width 302 height 302
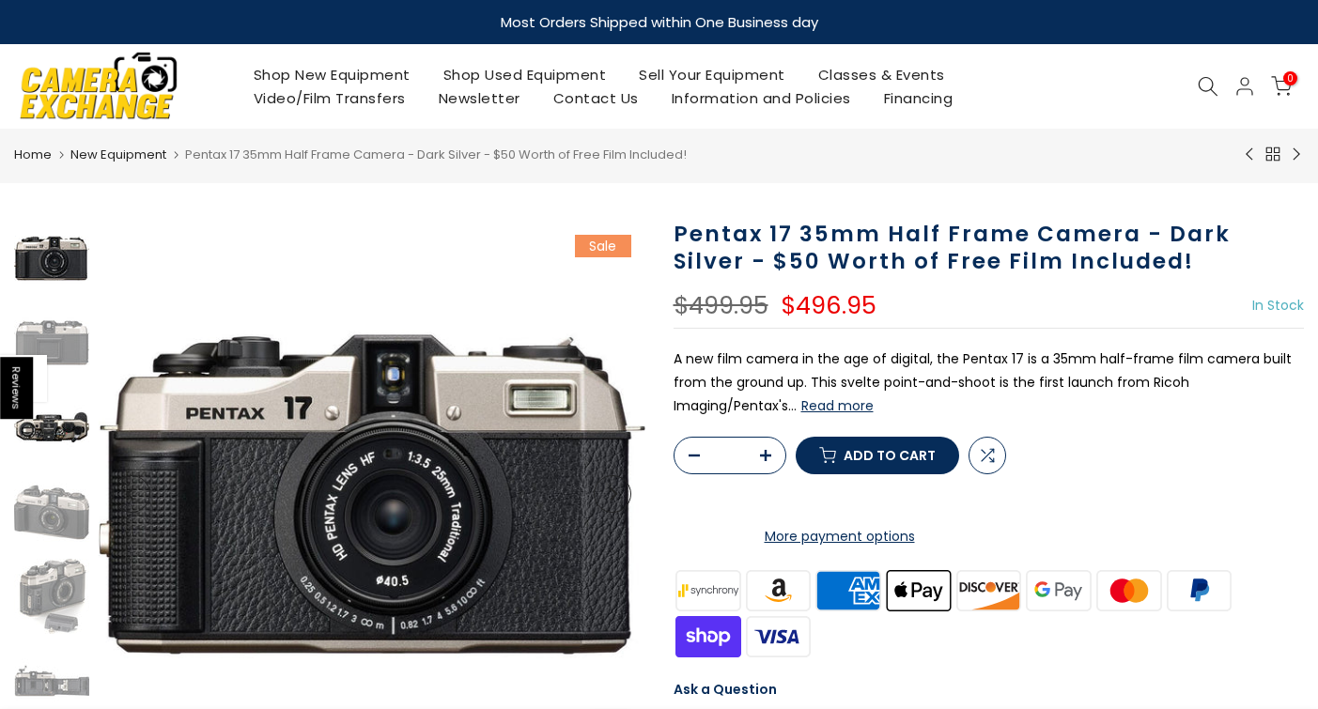
click at [66, 439] on img at bounding box center [51, 427] width 75 height 75
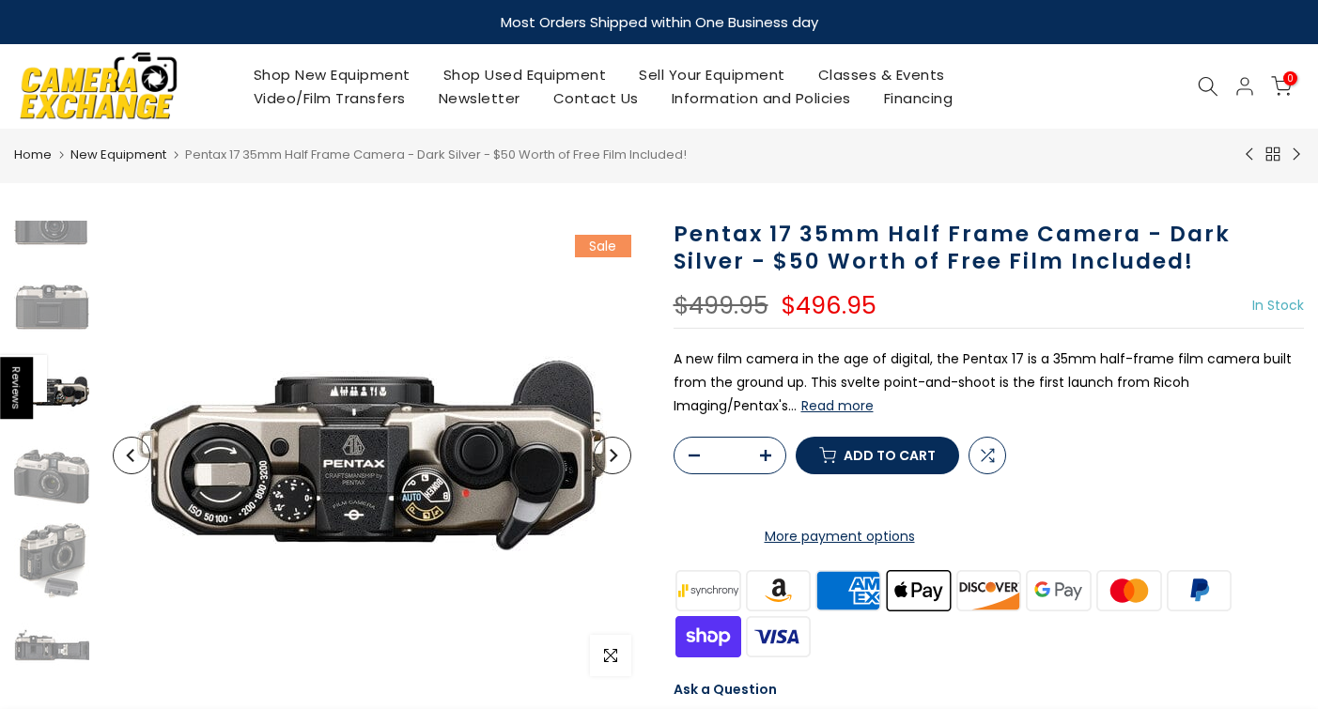
scroll to position [75, 0]
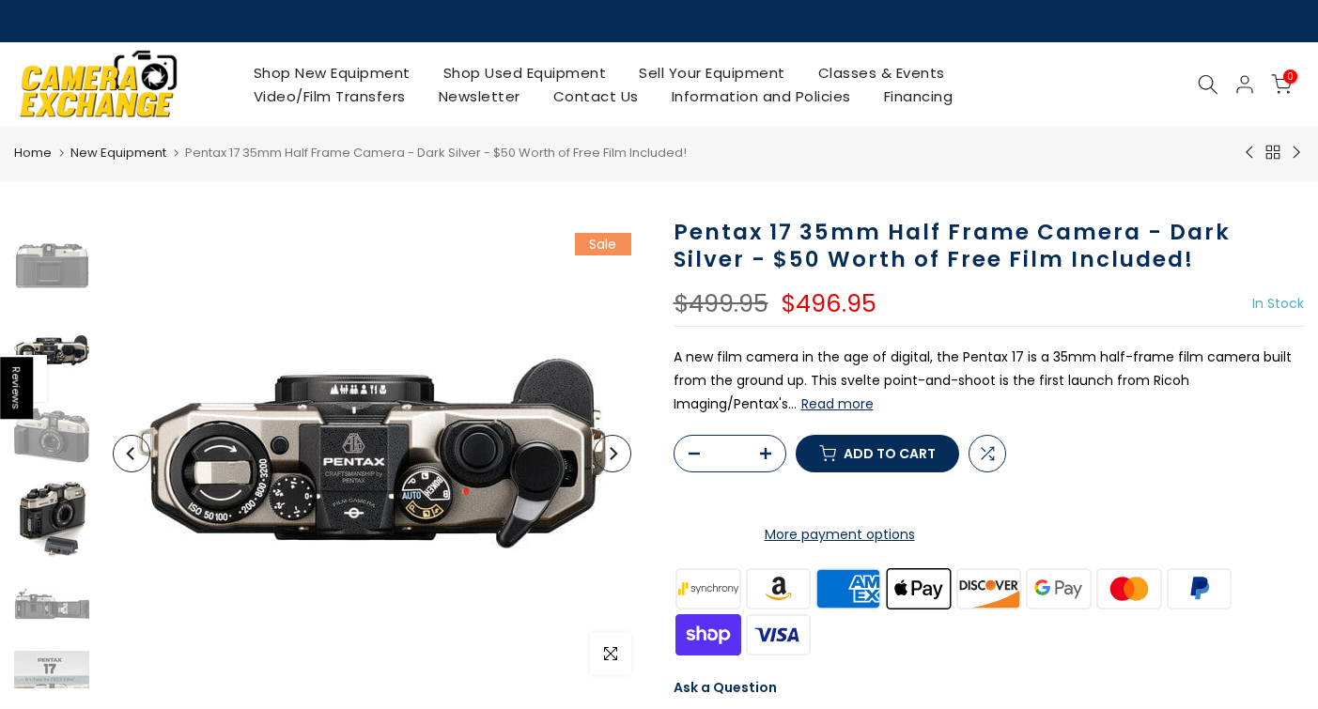
click at [65, 510] on img at bounding box center [51, 519] width 75 height 75
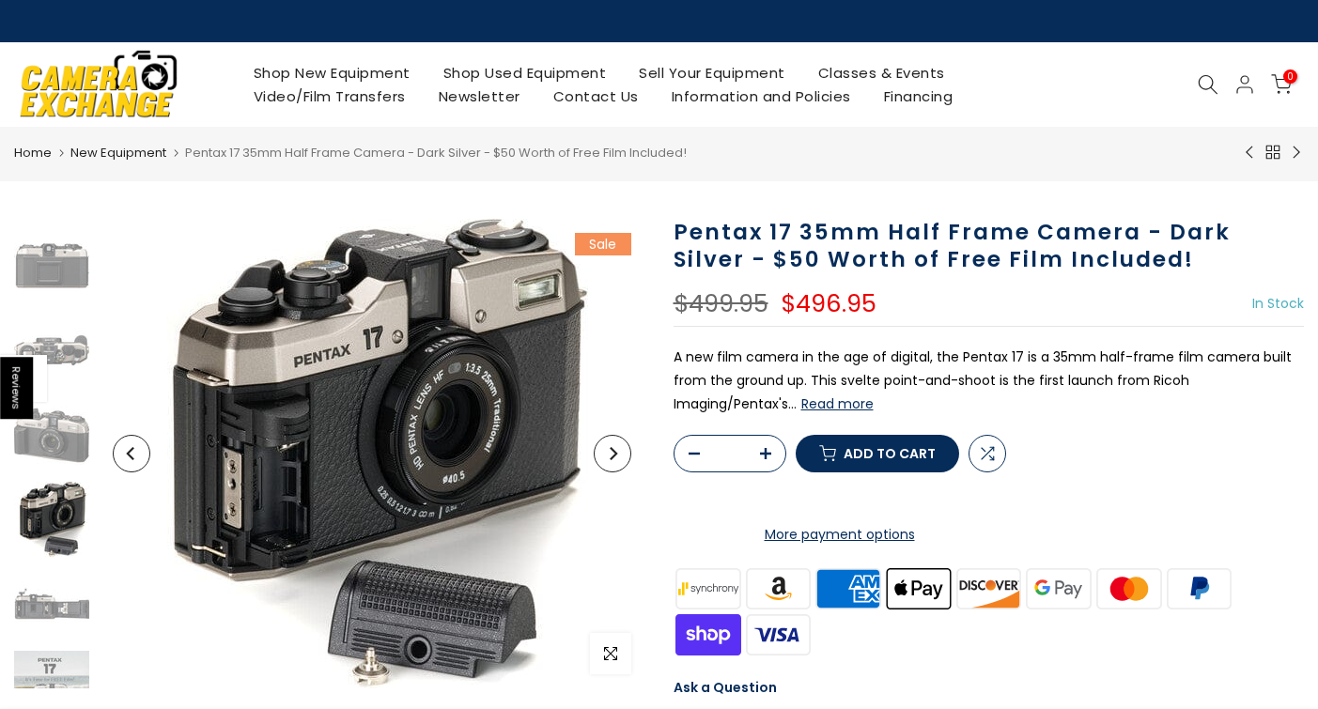
scroll to position [113, 0]
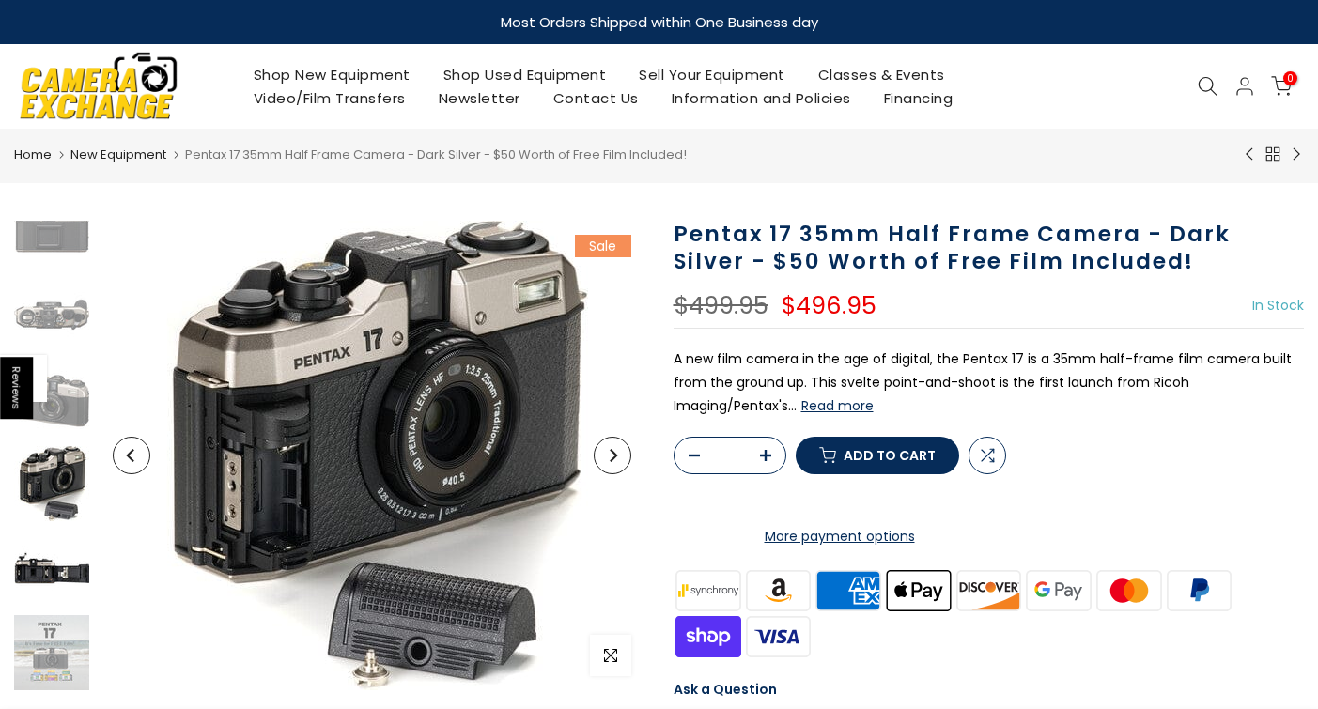
click at [58, 568] on img at bounding box center [51, 568] width 75 height 75
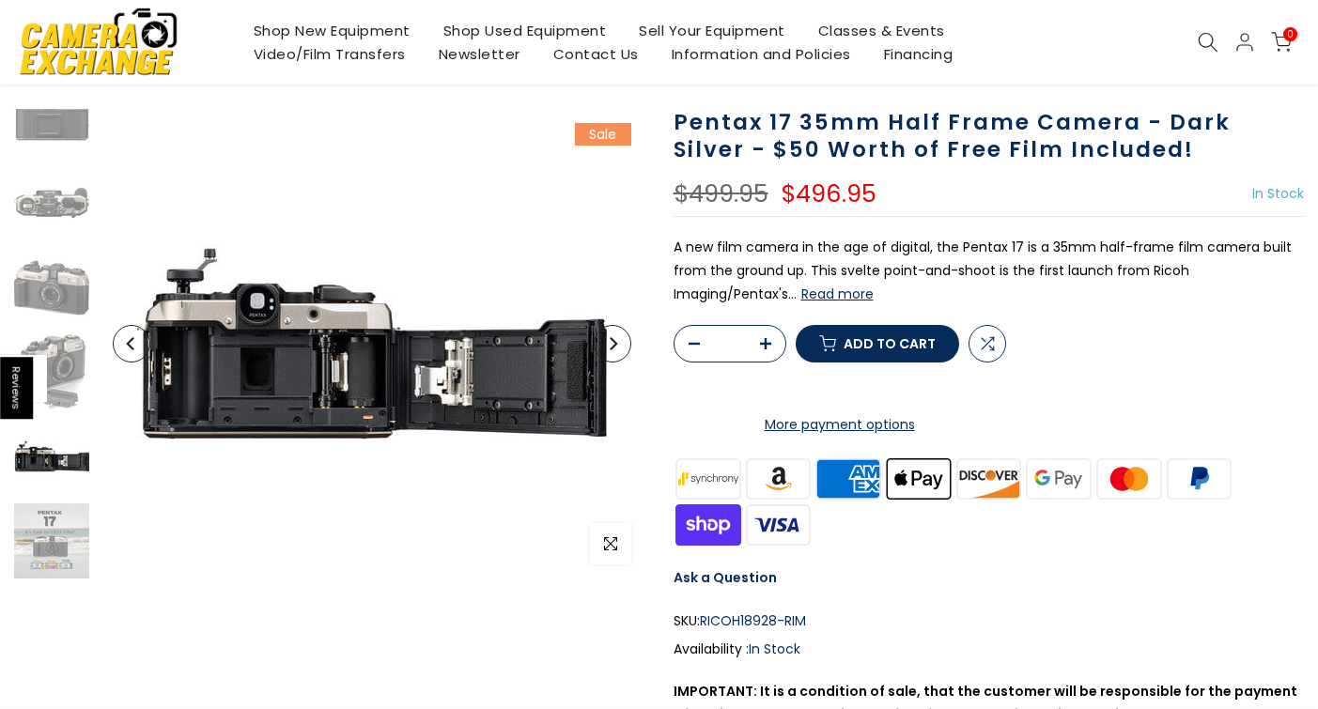
scroll to position [158, 0]
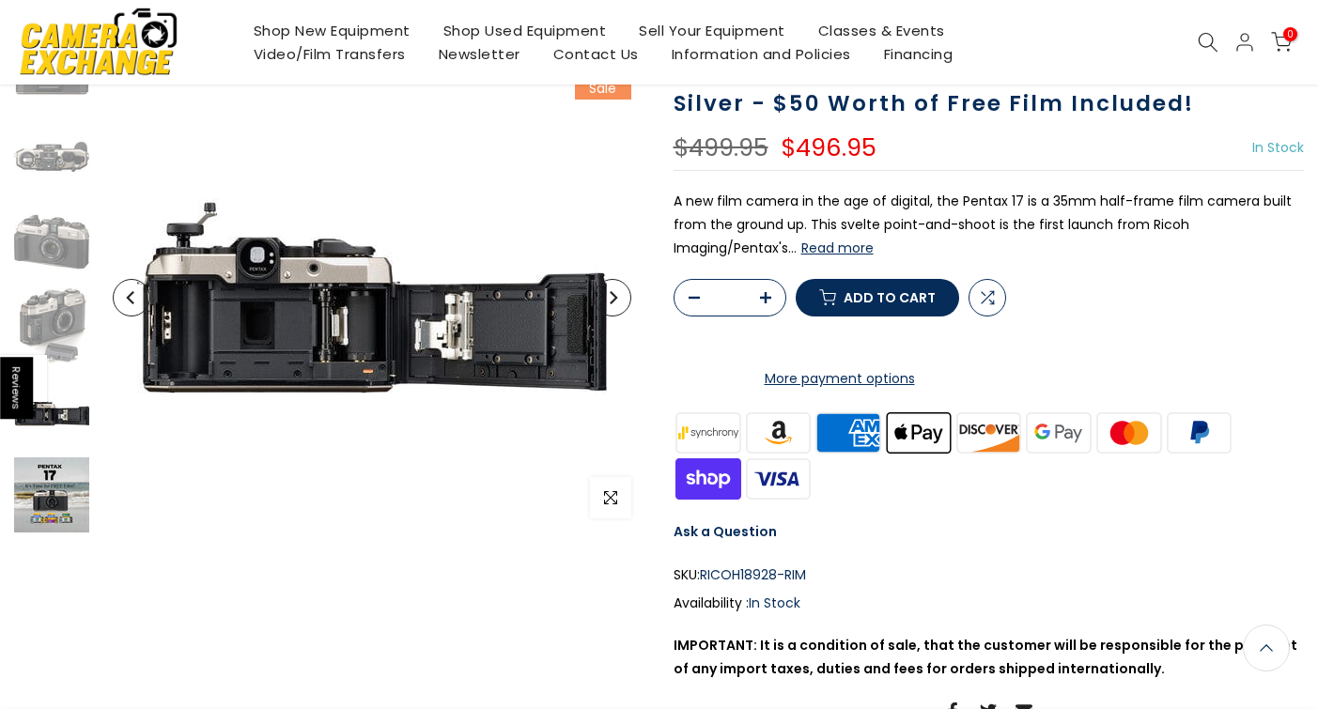
click at [70, 490] on img at bounding box center [51, 495] width 75 height 75
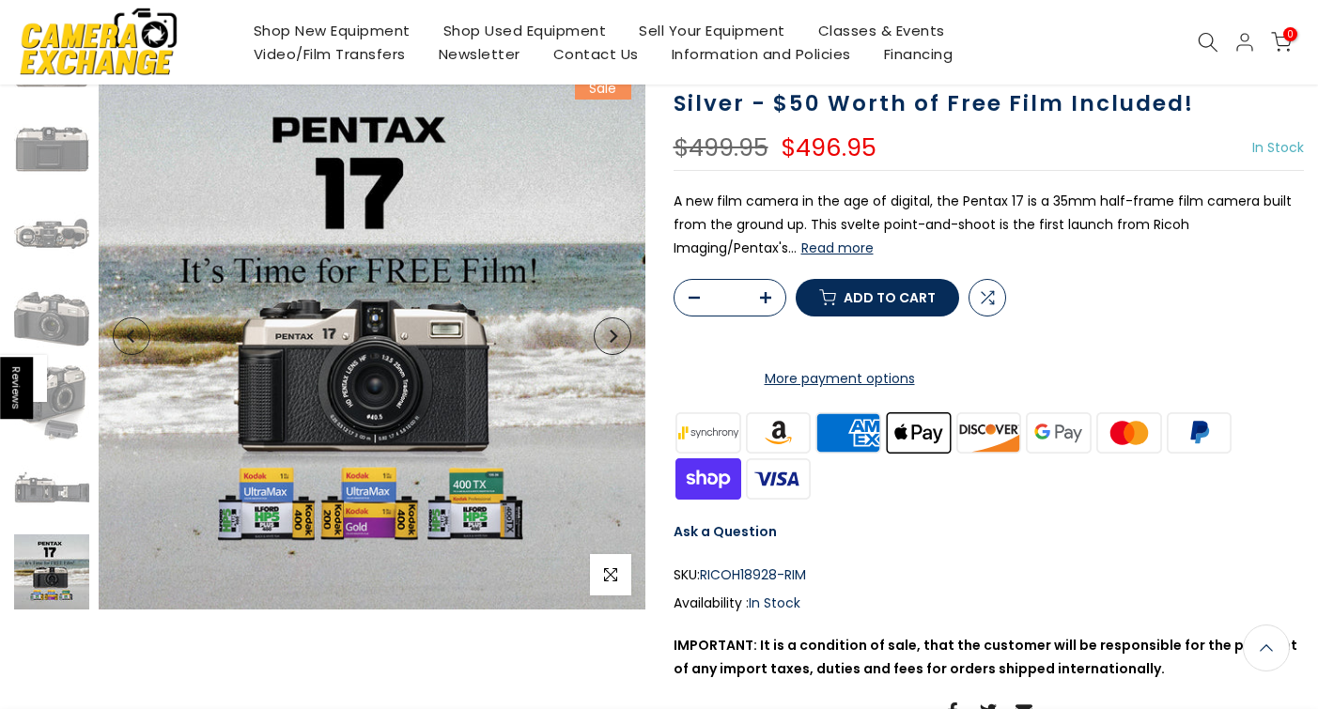
scroll to position [36, 0]
click at [70, 487] on img at bounding box center [51, 487] width 75 height 75
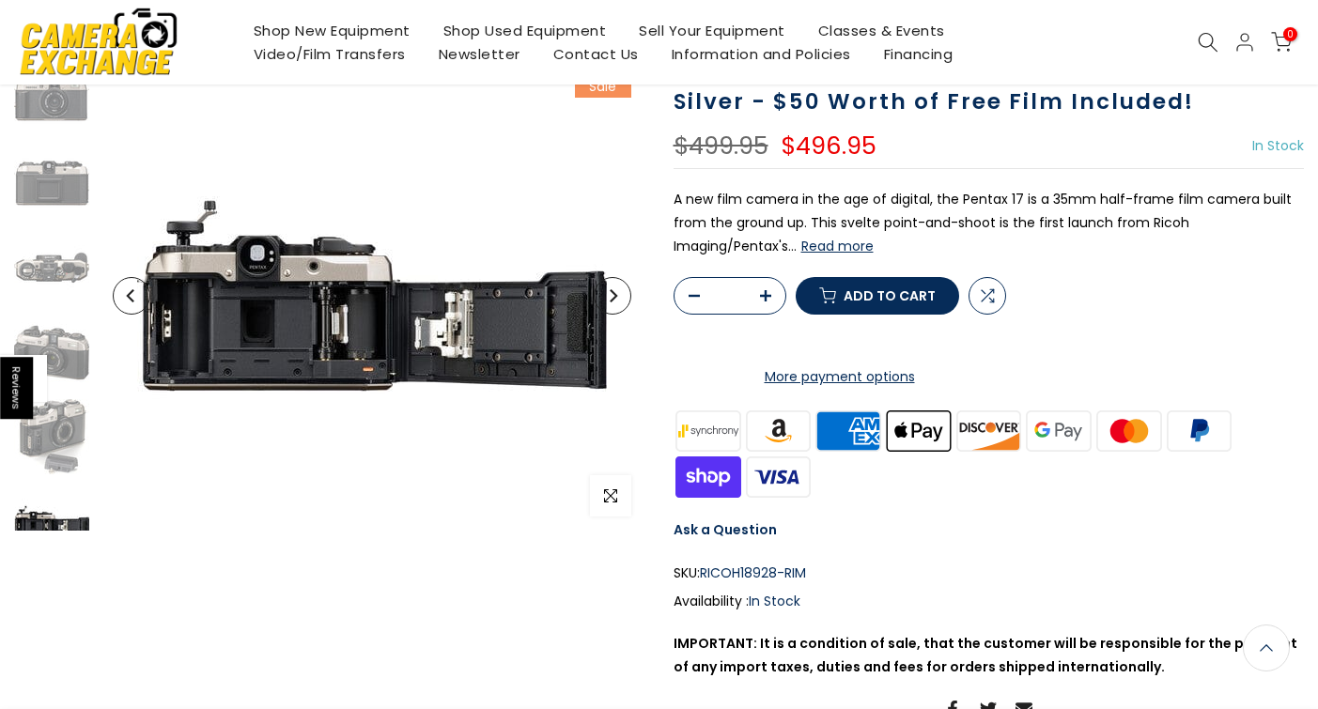
scroll to position [156, 0]
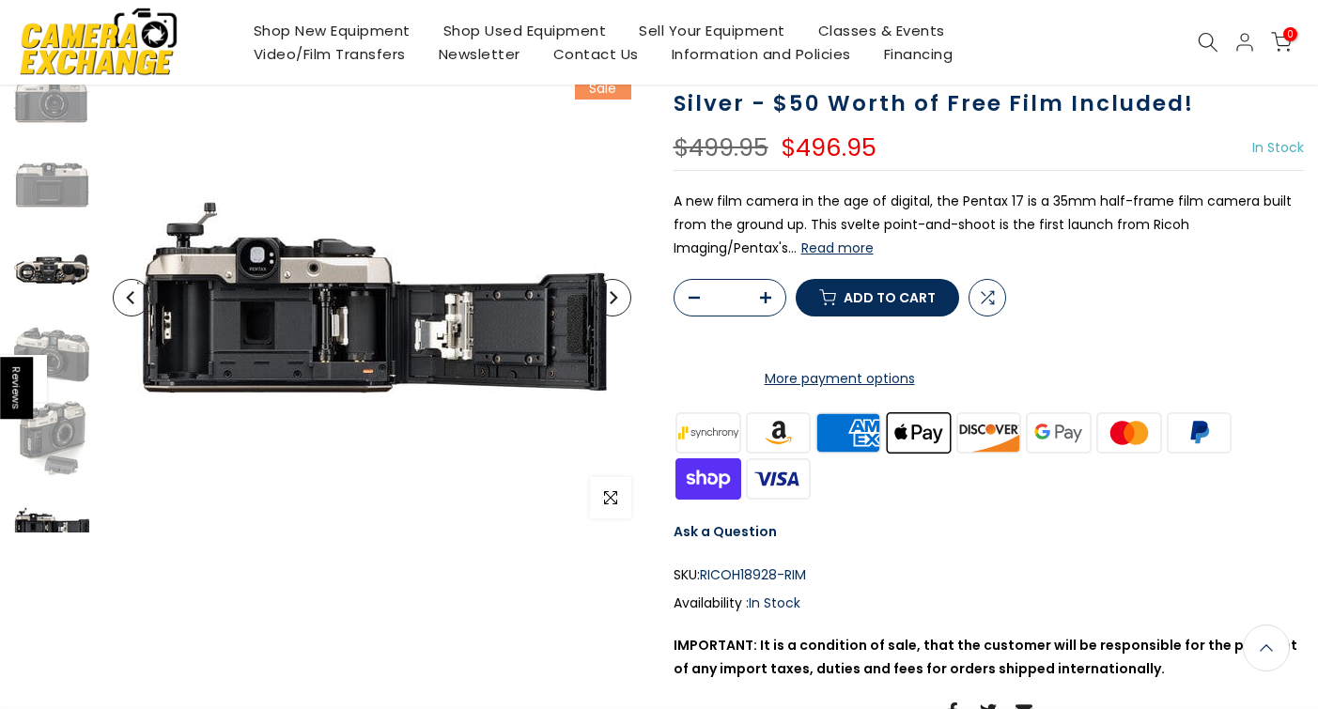
click at [41, 288] on img at bounding box center [51, 269] width 75 height 75
